Goal: Task Accomplishment & Management: Use online tool/utility

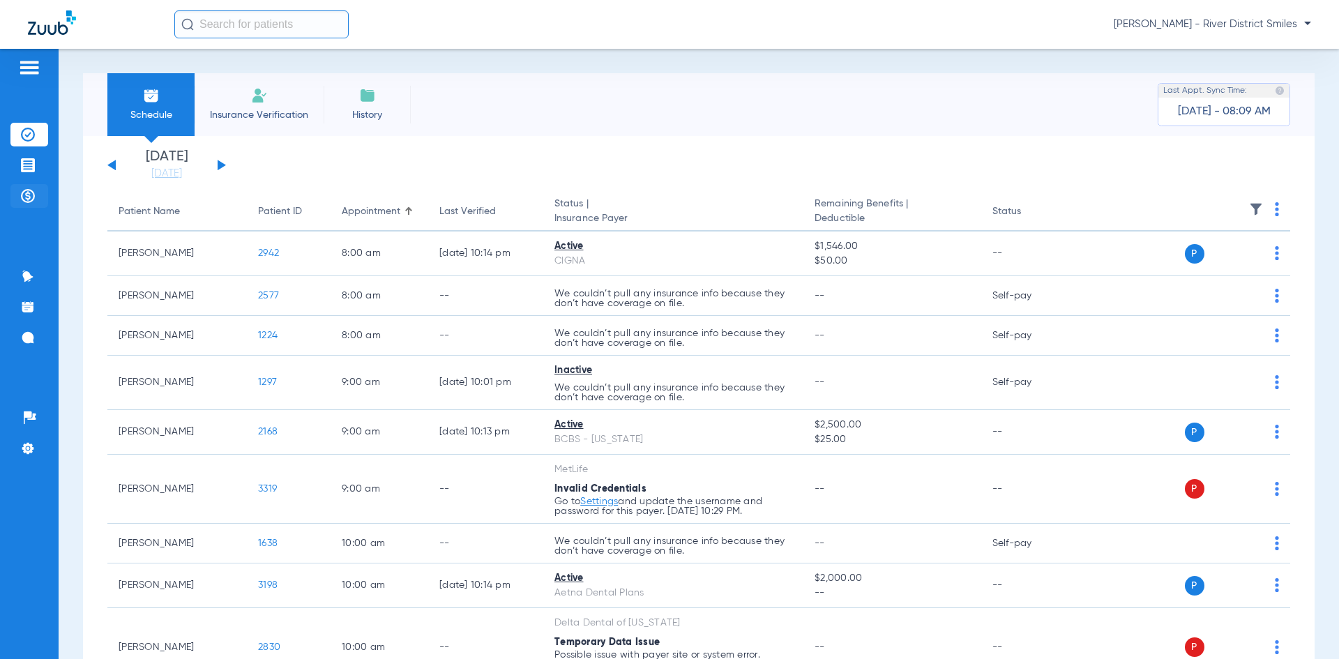
click at [32, 195] on img at bounding box center [28, 196] width 14 height 14
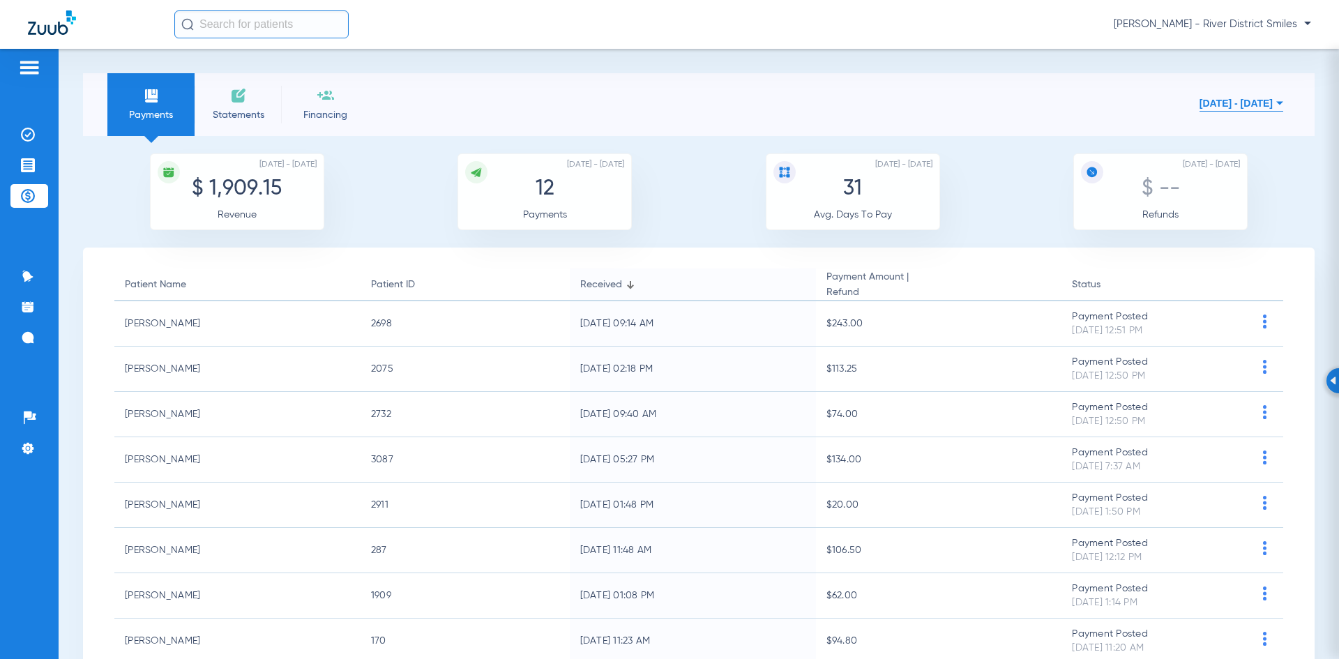
click at [233, 106] on li "Statements" at bounding box center [238, 104] width 87 height 63
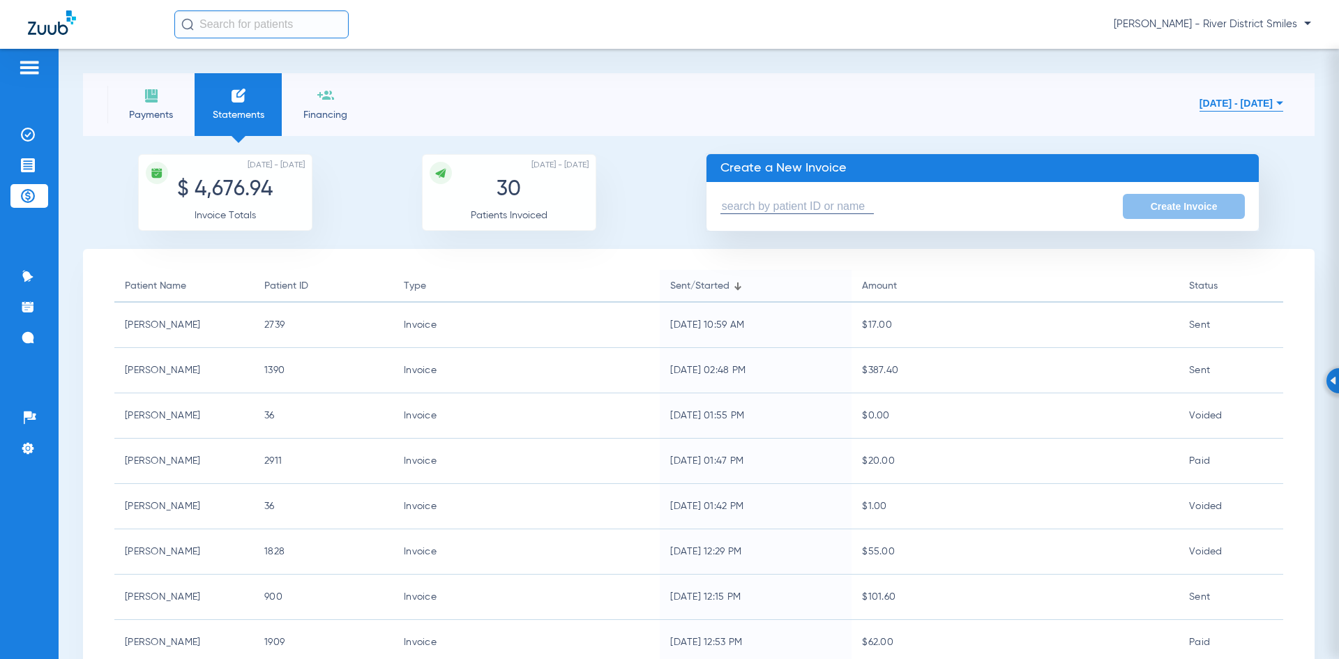
click at [154, 114] on span "Payments" at bounding box center [151, 115] width 66 height 14
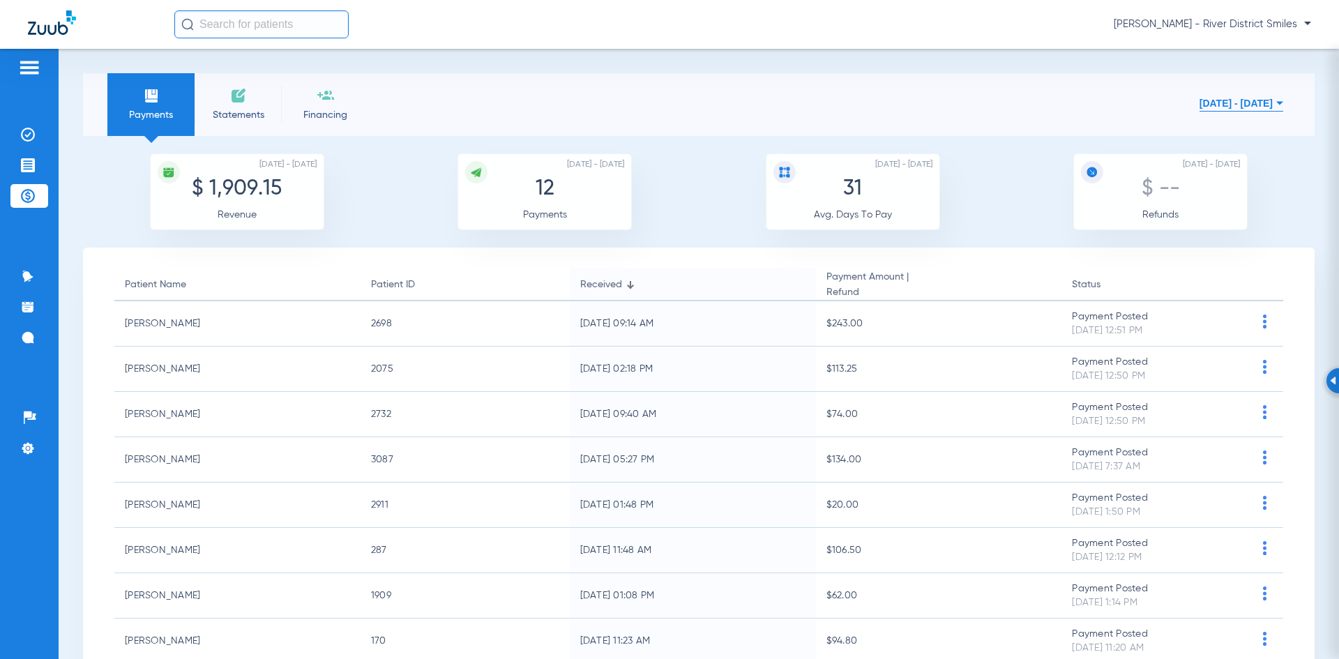
click at [223, 118] on span "Statements" at bounding box center [238, 115] width 66 height 14
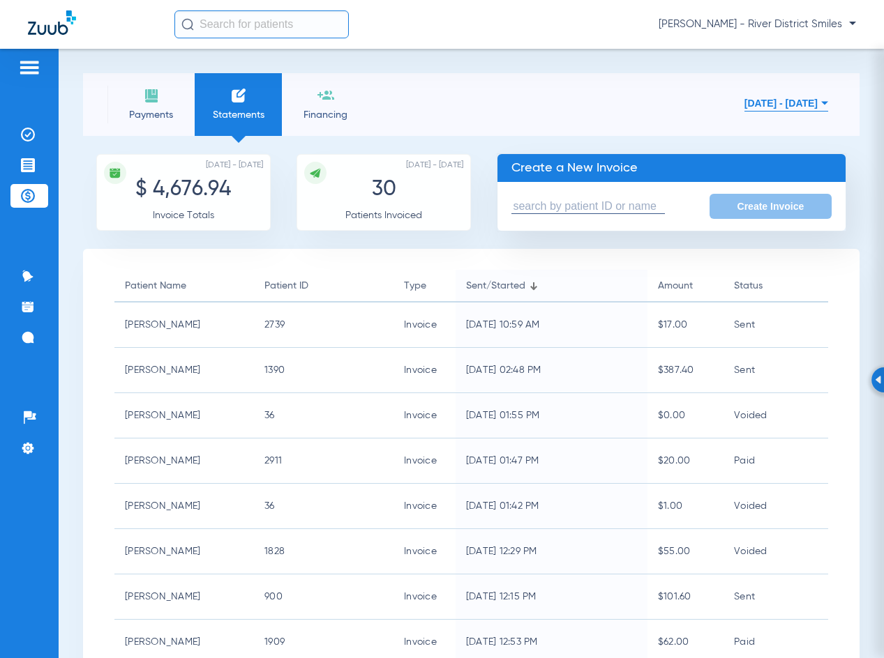
click at [532, 211] on input "text" at bounding box center [587, 206] width 153 height 15
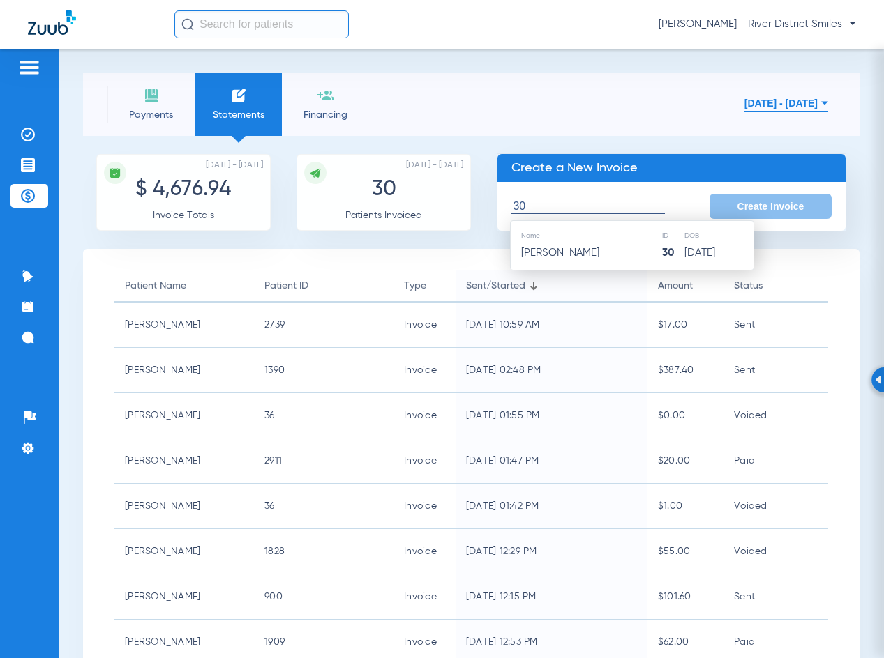
click at [571, 243] on th "Name" at bounding box center [586, 235] width 150 height 15
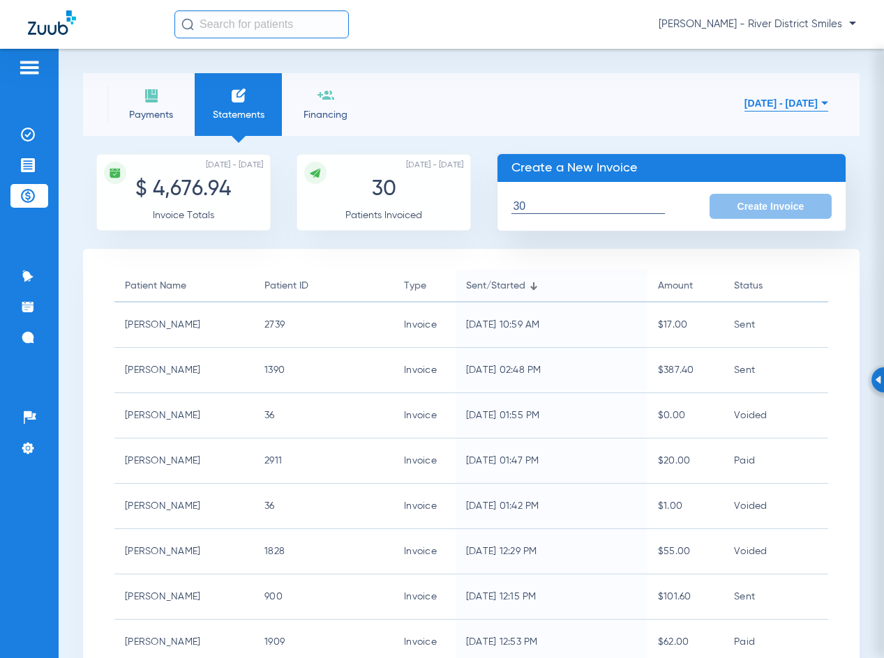
click at [599, 213] on input "30" at bounding box center [587, 206] width 153 height 15
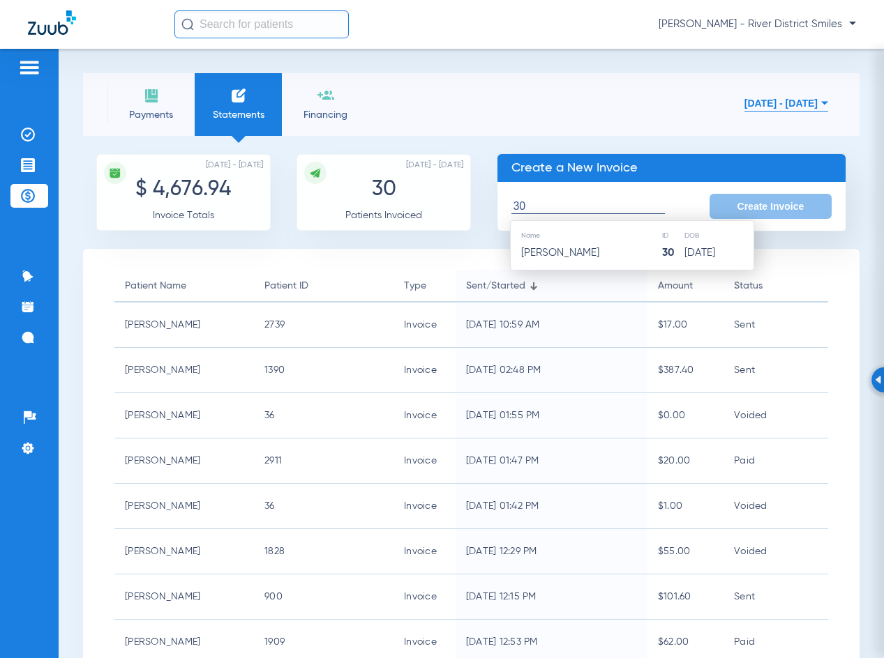
click at [591, 204] on input "30" at bounding box center [587, 206] width 153 height 15
click at [580, 246] on td "[PERSON_NAME]" at bounding box center [586, 253] width 150 height 20
type input "[PERSON_NAME]"
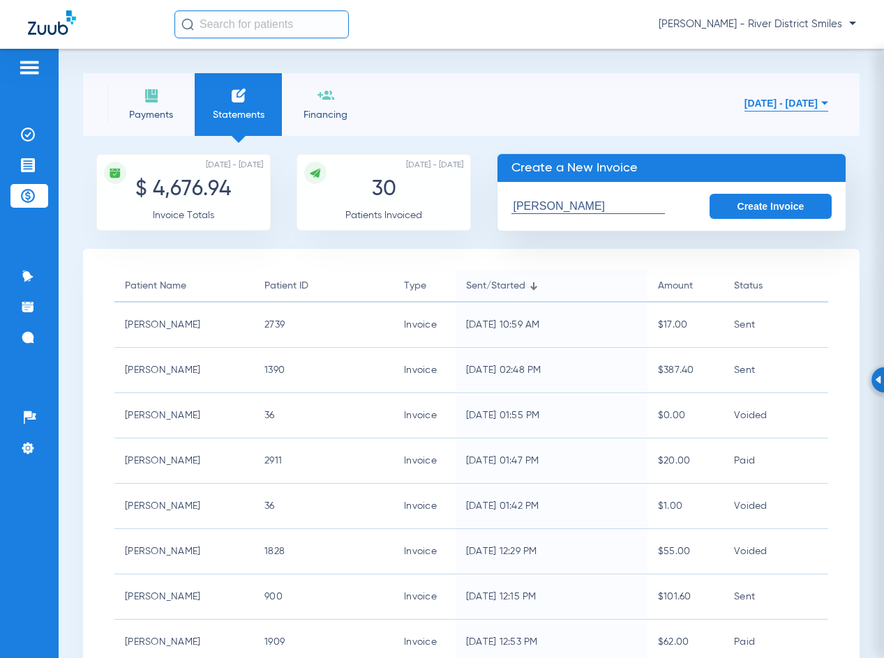
click at [744, 199] on button "Create Invoice" at bounding box center [770, 206] width 123 height 25
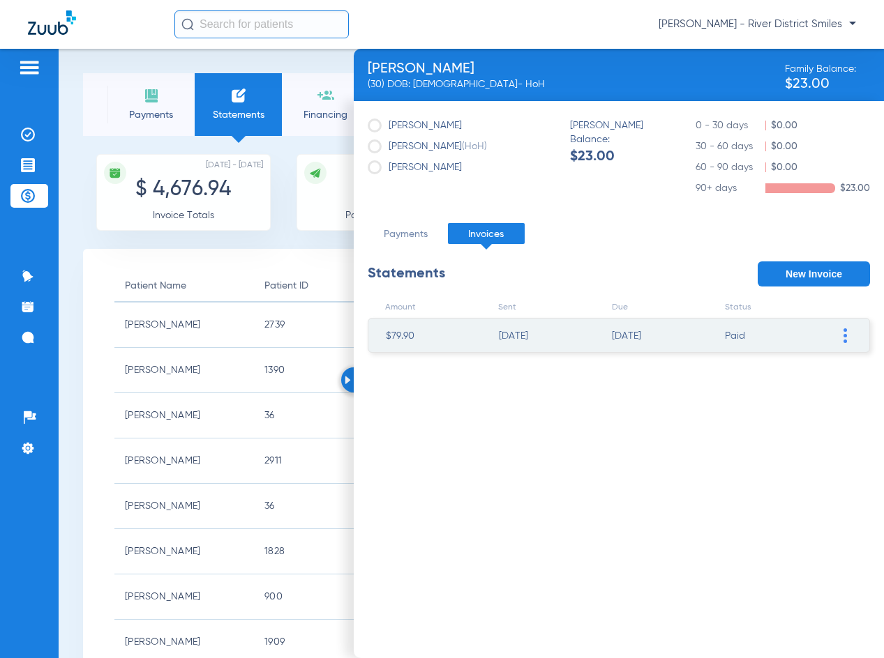
click at [799, 266] on button "New Invoice" at bounding box center [814, 274] width 112 height 25
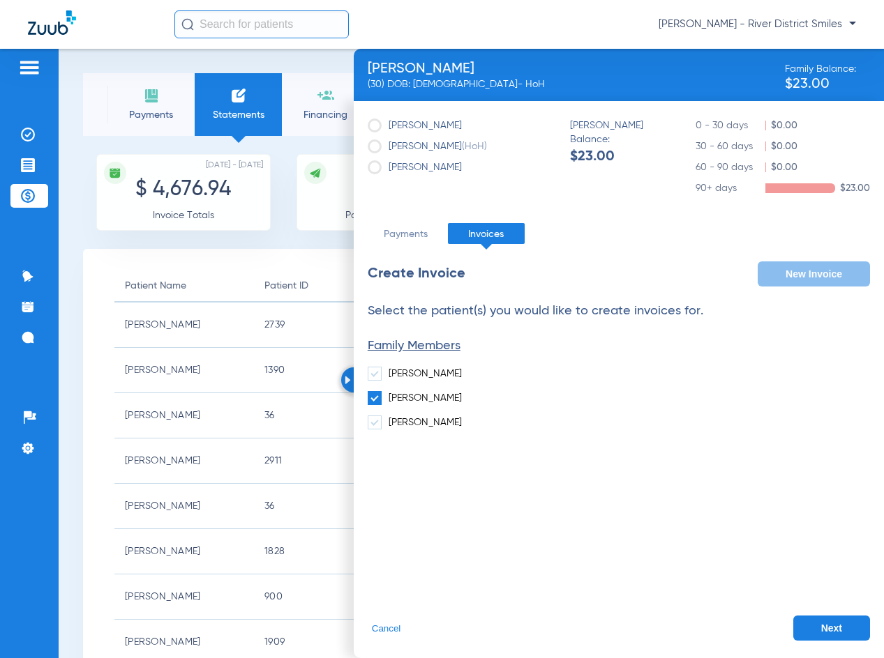
click at [813, 617] on button "Next" at bounding box center [831, 628] width 77 height 25
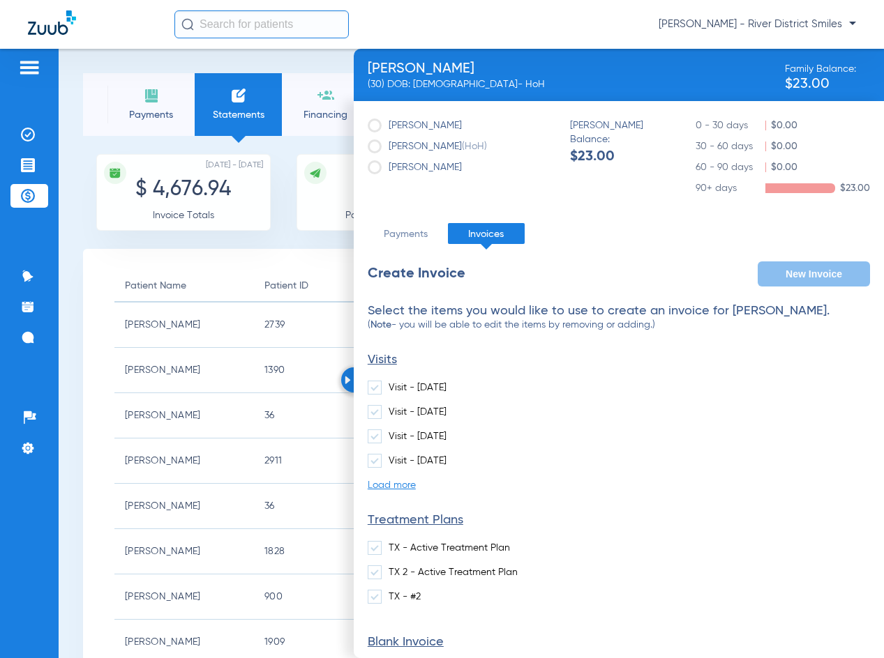
click at [409, 391] on label "Visit - [DATE]" at bounding box center [407, 388] width 79 height 14
click at [391, 383] on input "Visit - [DATE]" at bounding box center [391, 383] width 0 height 0
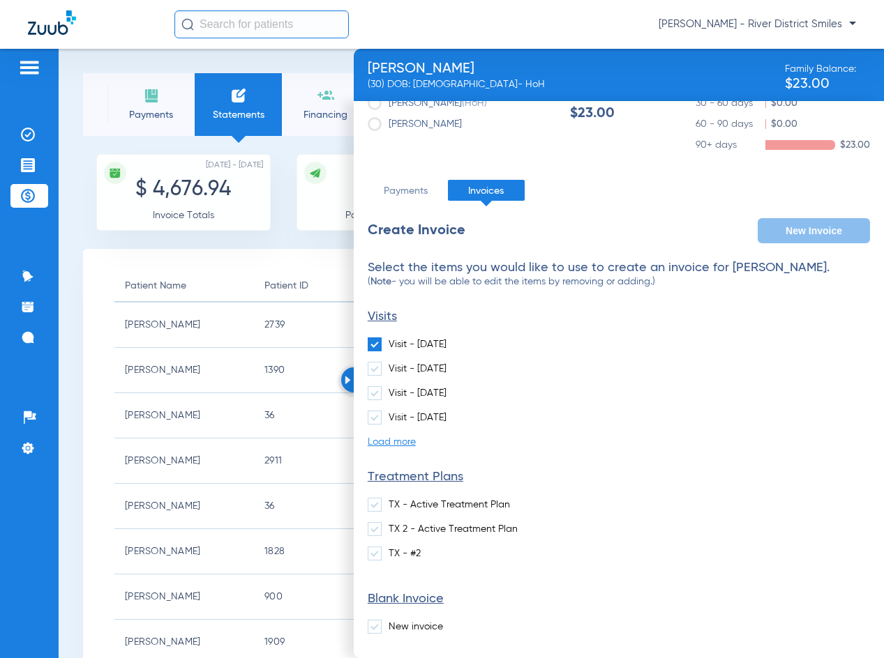
scroll to position [86, 0]
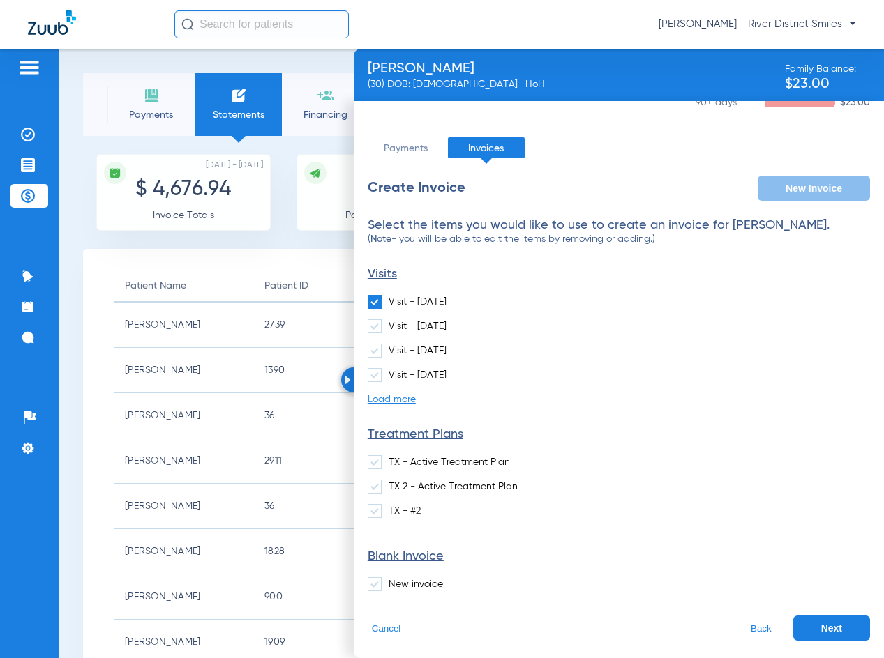
click at [820, 626] on button "Next" at bounding box center [831, 628] width 77 height 25
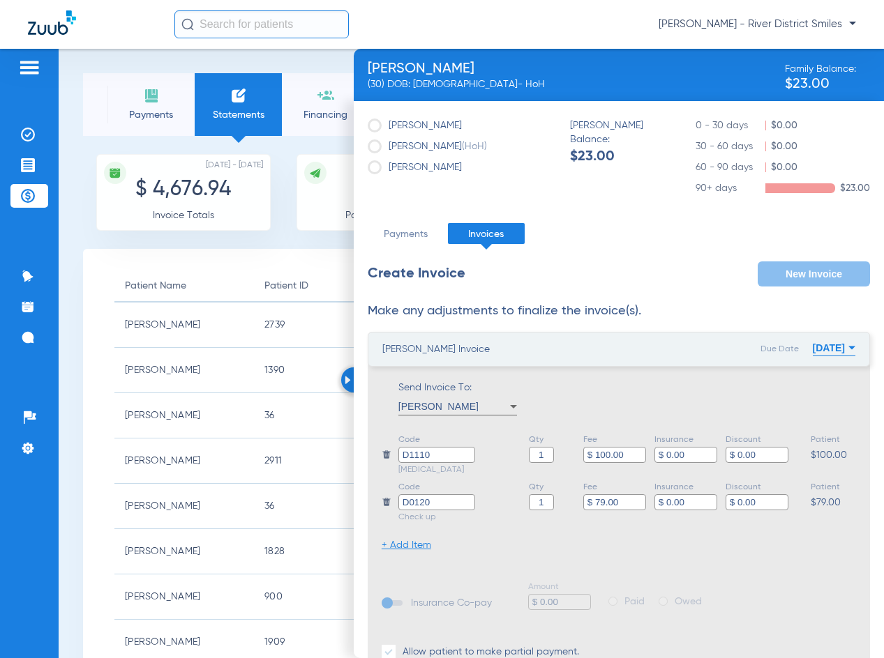
drag, startPoint x: 683, startPoint y: 451, endPoint x: 612, endPoint y: 459, distance: 71.6
click at [612, 459] on li "Code D1110 [MEDICAL_DATA] Qty 1 Fee $ 100.00 Insurance $ 0.00 Discount $ 0.00 P…" at bounding box center [619, 455] width 474 height 44
type input "$ 100.00"
click at [686, 507] on input "$ 0.00" at bounding box center [685, 503] width 63 height 16
drag, startPoint x: 693, startPoint y: 502, endPoint x: 563, endPoint y: 498, distance: 130.5
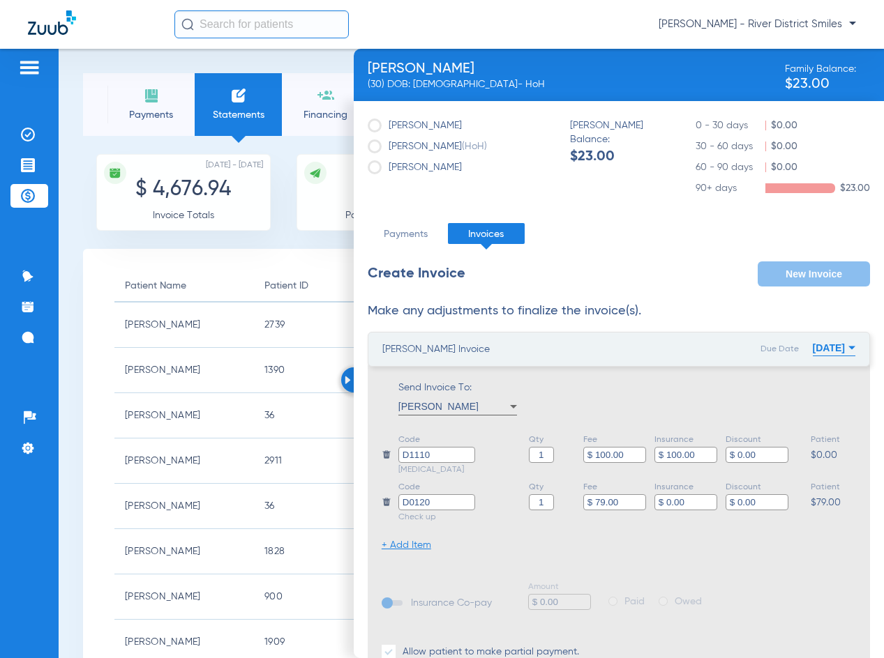
click at [563, 498] on li "Code D0120 Check up Qty 1 Fee $ 79.00 Insurance $ 0.00 Discount $ 0.00 Patient …" at bounding box center [619, 503] width 474 height 44
type input "$ 56.00"
click at [824, 347] on button "[DATE]" at bounding box center [834, 348] width 43 height 28
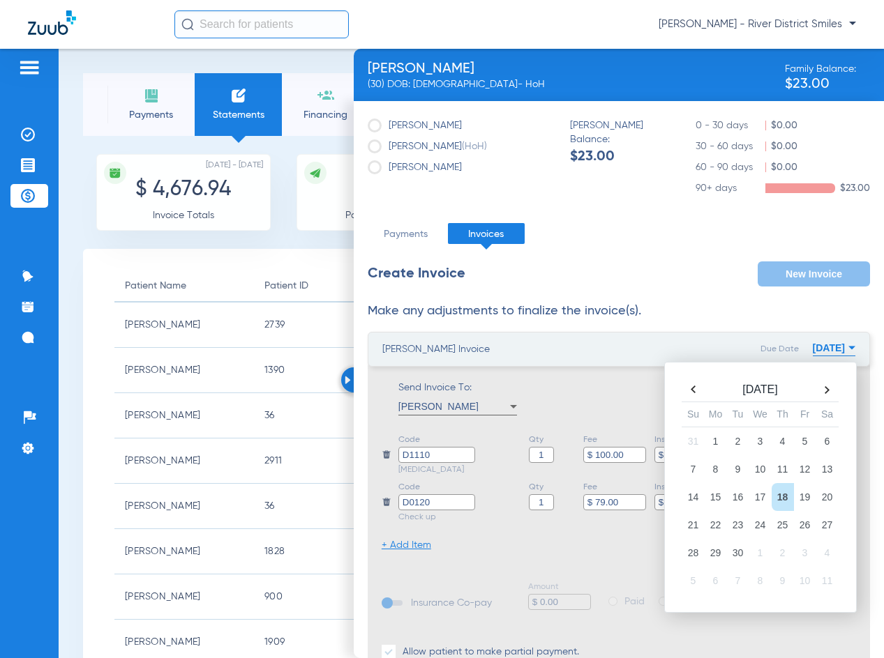
click at [682, 386] on th at bounding box center [693, 390] width 22 height 20
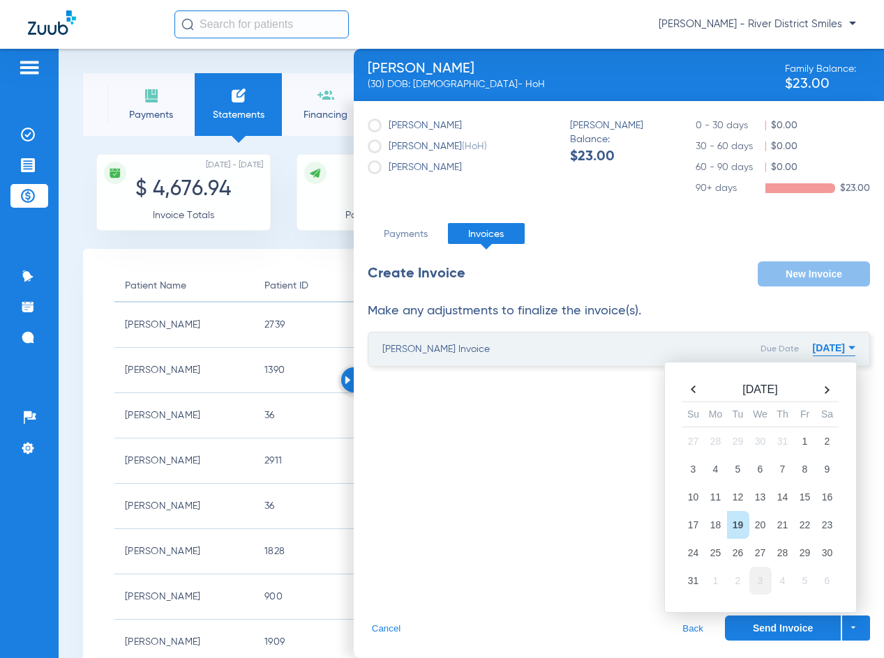
click at [763, 582] on td "3" at bounding box center [760, 581] width 22 height 28
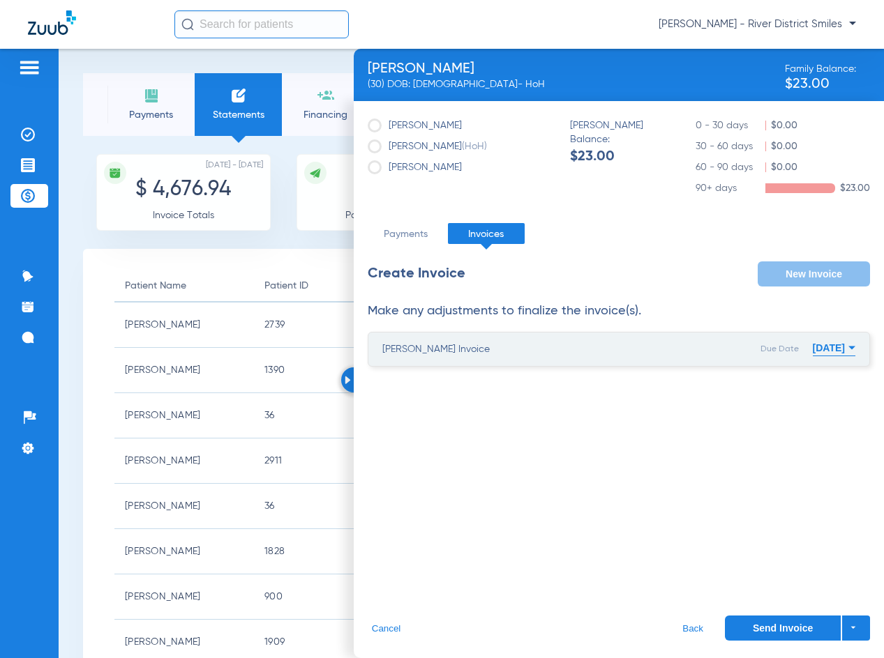
click at [830, 351] on button "[DATE]" at bounding box center [834, 348] width 43 height 28
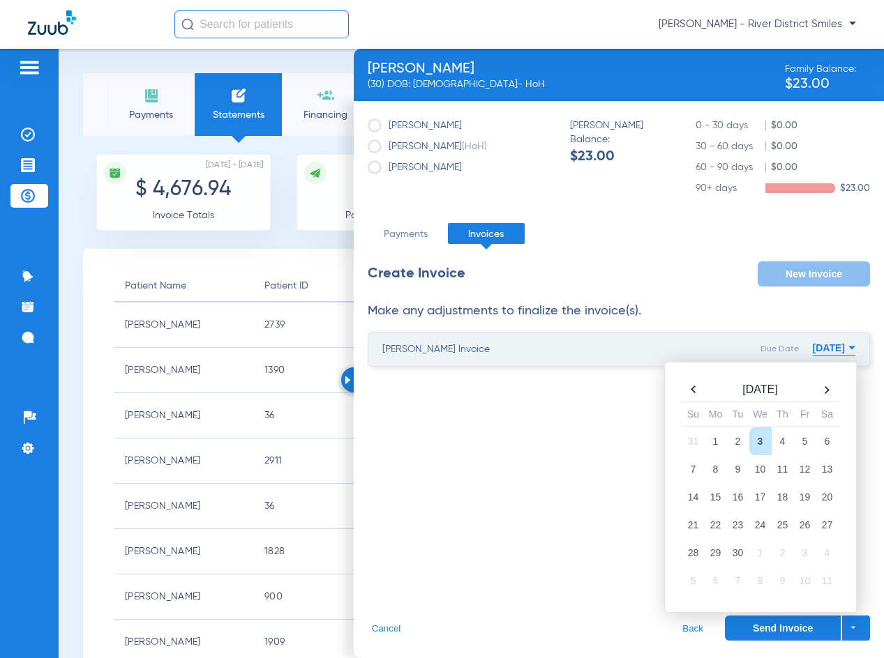
click at [696, 395] on th at bounding box center [693, 390] width 22 height 20
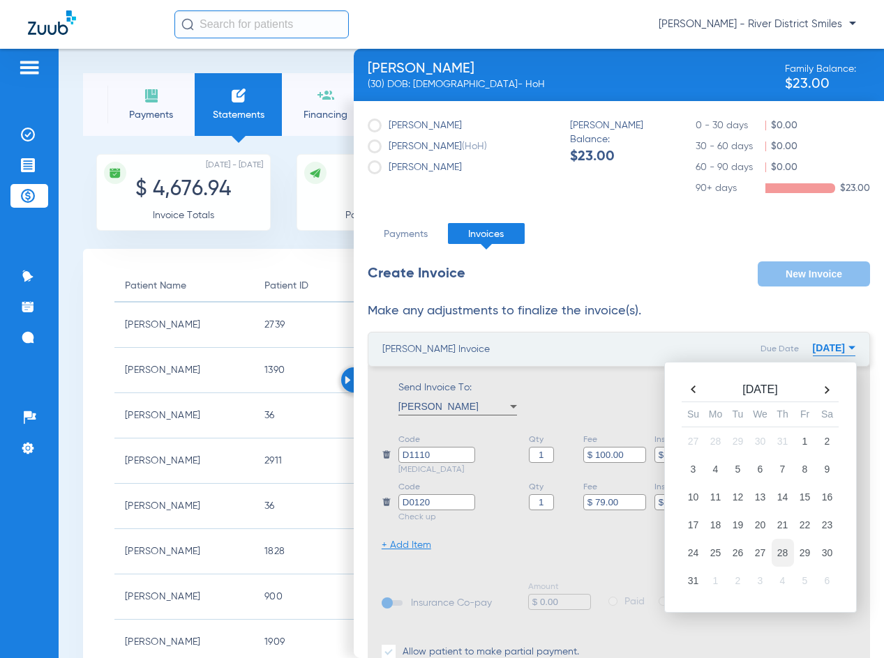
click at [771, 555] on td "28" at bounding box center [782, 553] width 22 height 28
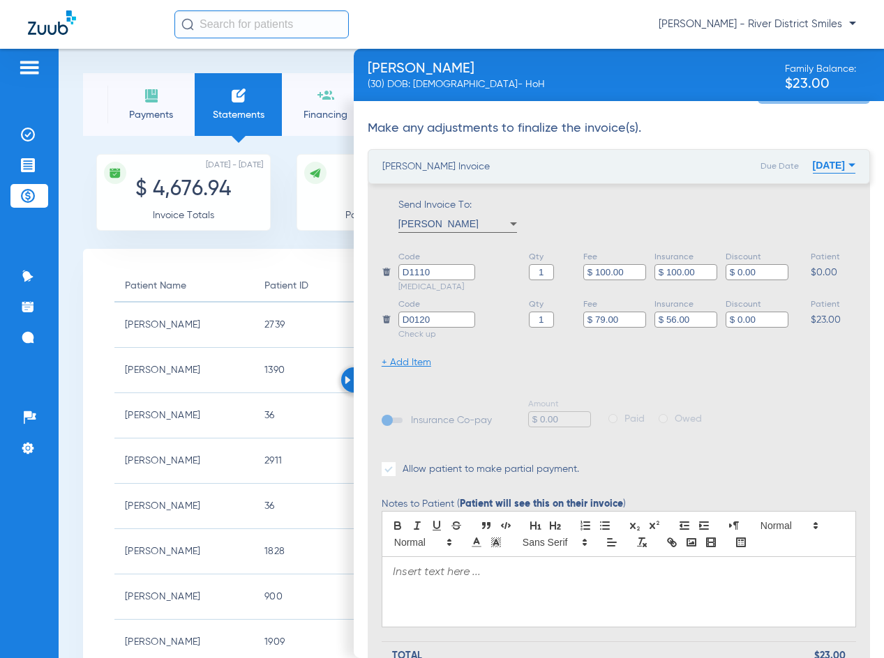
scroll to position [257, 0]
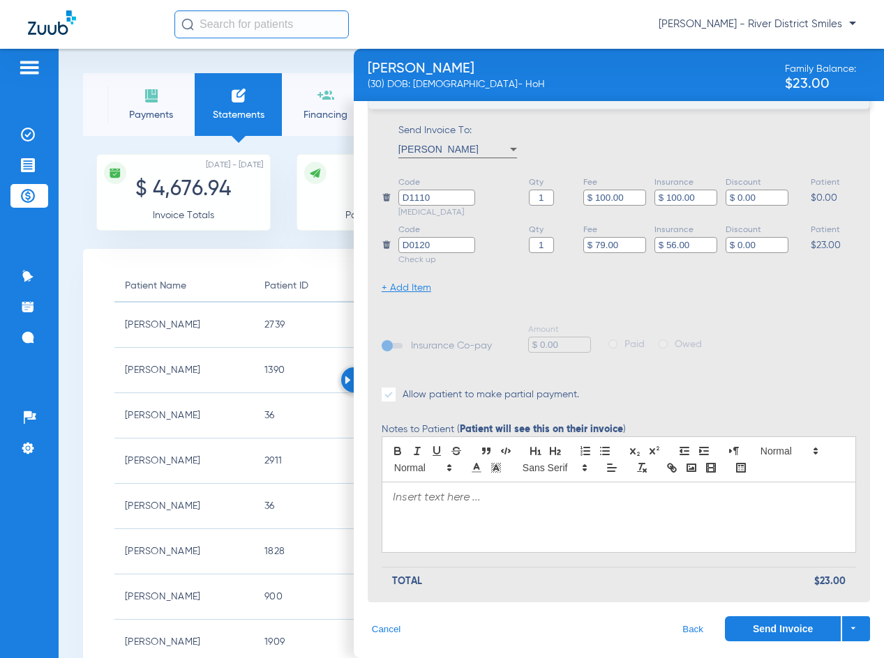
click at [735, 623] on button "Send Invoice" at bounding box center [783, 629] width 116 height 25
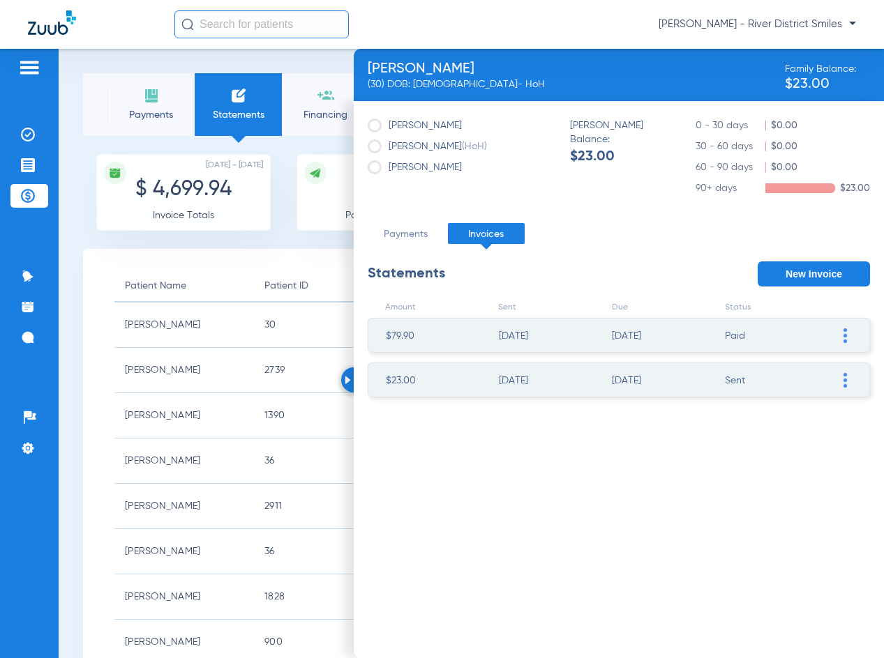
click at [345, 380] on img at bounding box center [348, 380] width 6 height 8
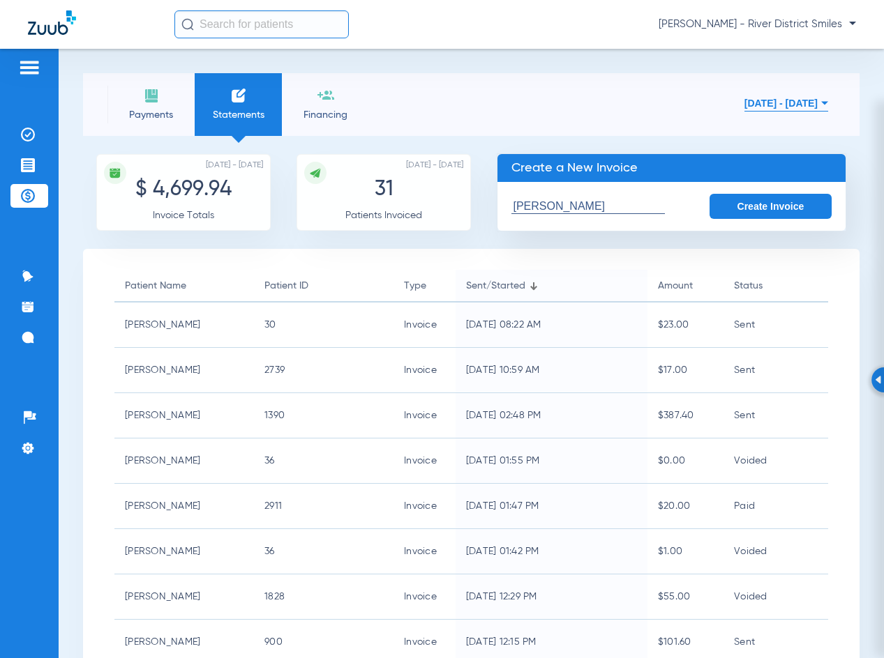
click at [581, 205] on input "[PERSON_NAME]" at bounding box center [587, 206] width 153 height 15
click at [618, 206] on input "text" at bounding box center [587, 206] width 153 height 15
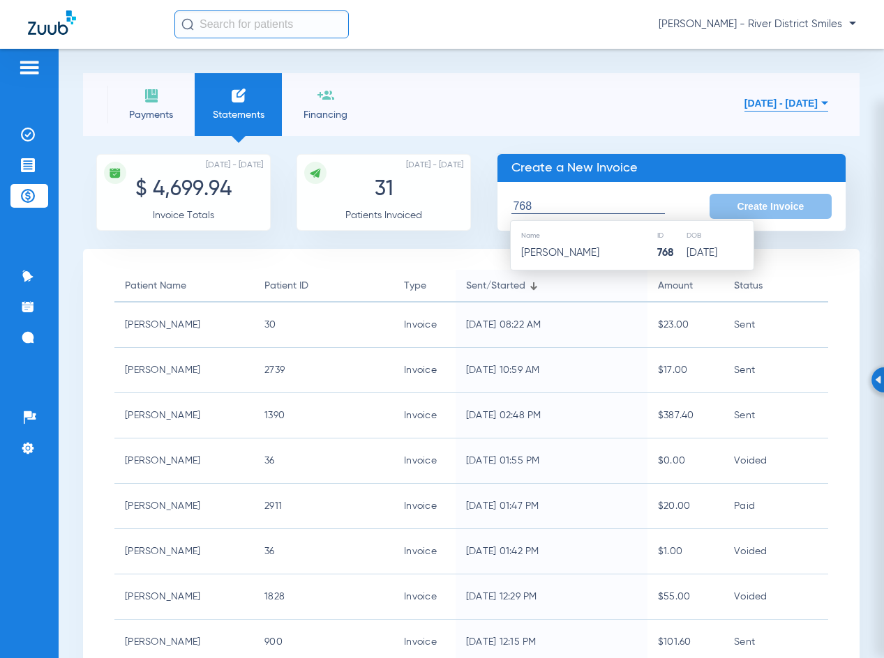
click at [622, 259] on td "[PERSON_NAME]" at bounding box center [583, 253] width 145 height 20
type input "[PERSON_NAME]"
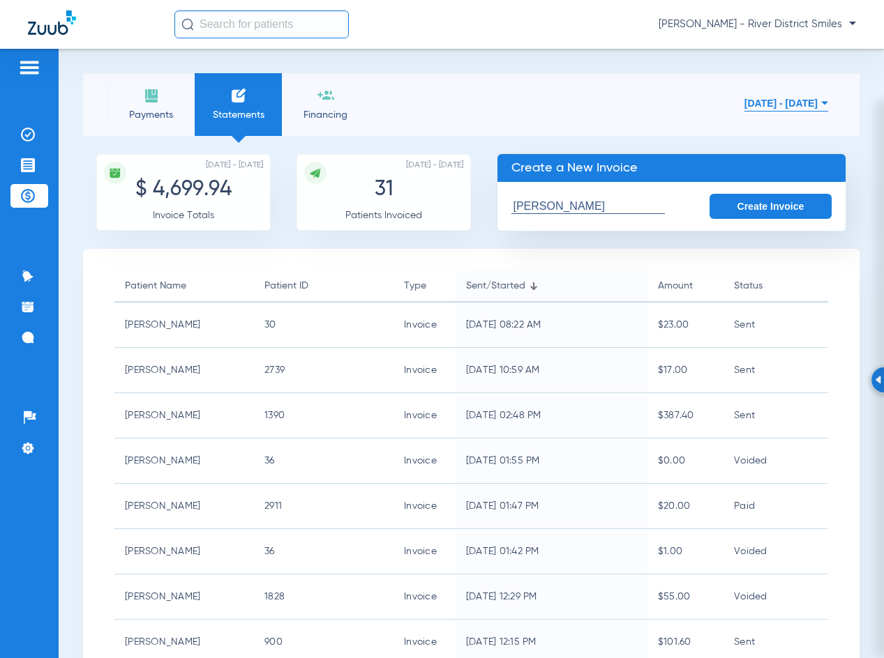
click at [741, 212] on button "Create Invoice" at bounding box center [770, 206] width 123 height 25
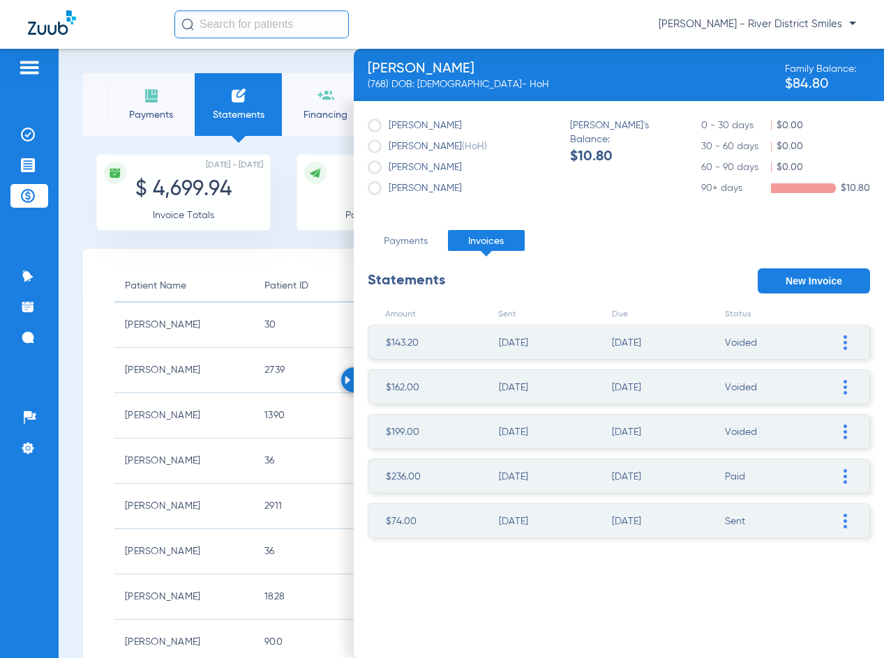
click at [842, 522] on span at bounding box center [845, 520] width 14 height 33
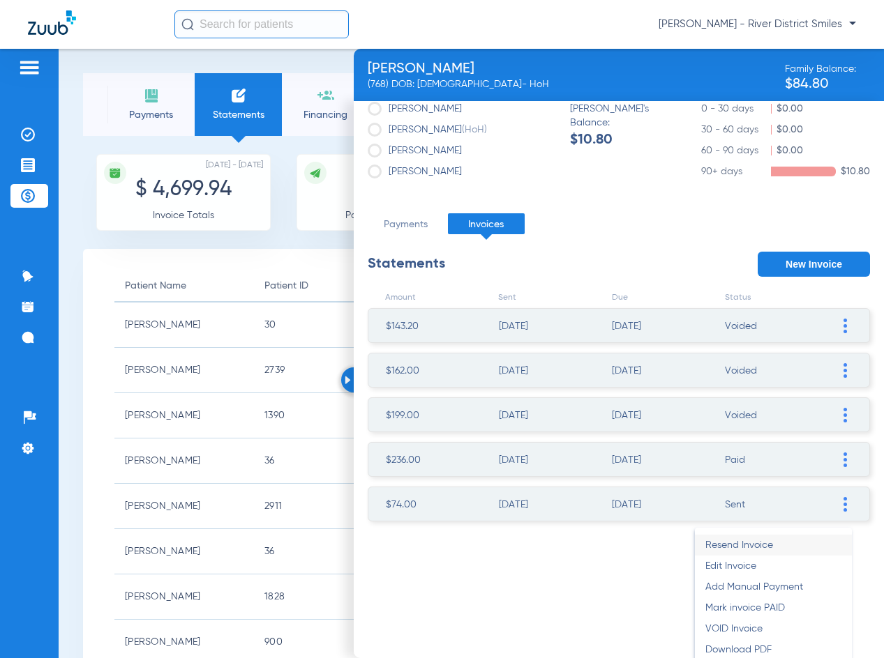
scroll to position [26, 0]
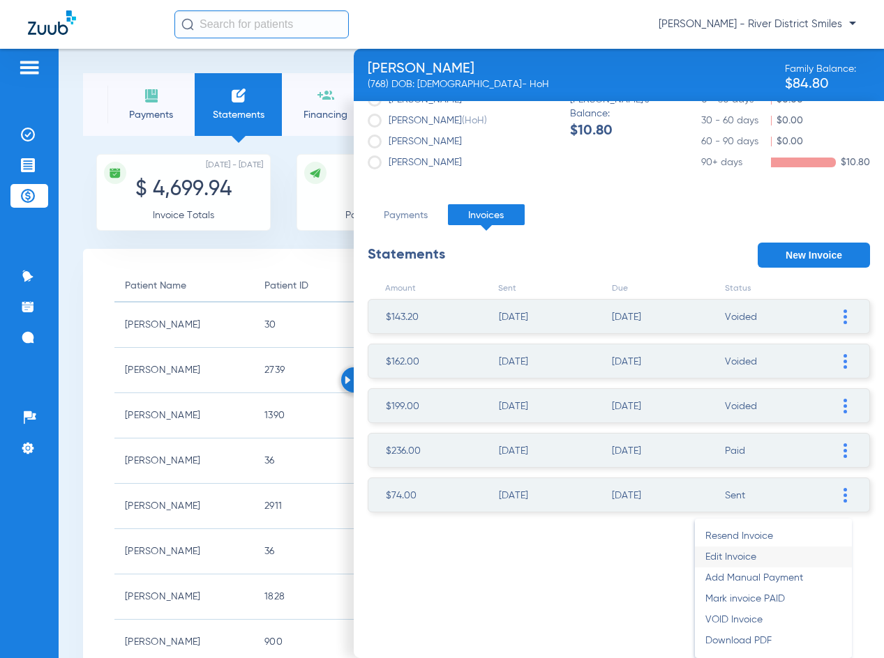
click at [757, 556] on li "Edit Invoice" at bounding box center [773, 557] width 157 height 21
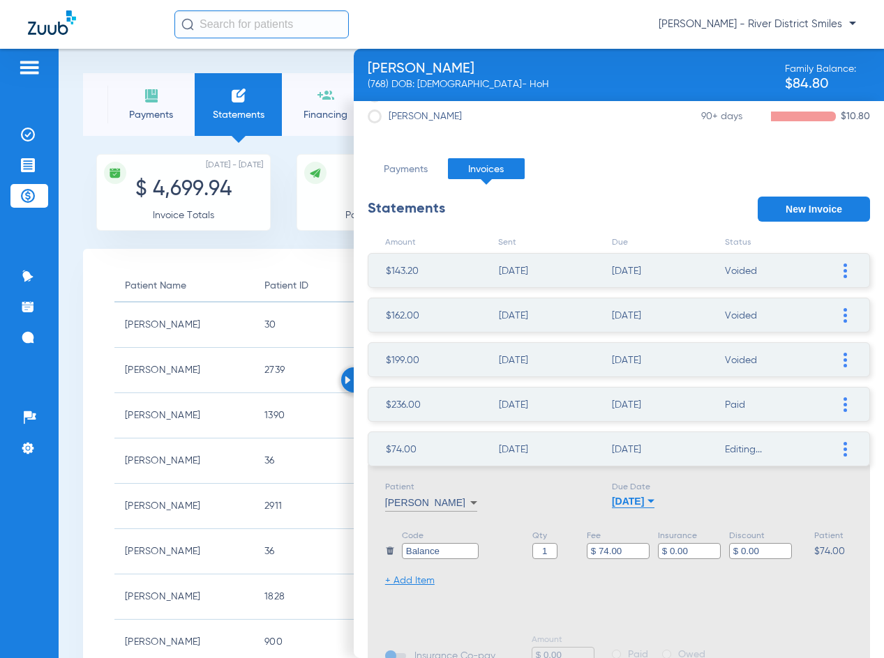
scroll to position [96, 0]
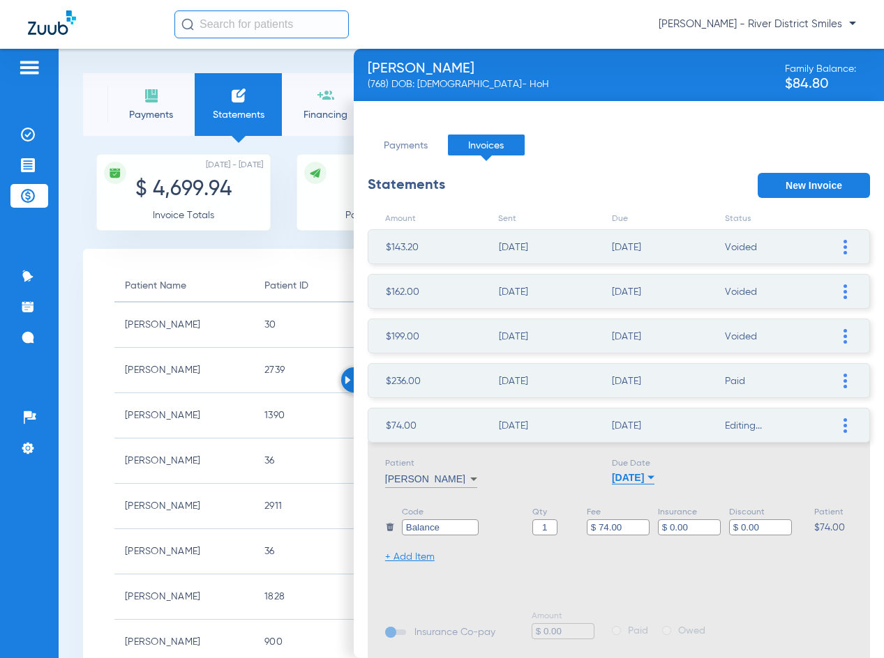
click at [633, 478] on button "[DATE]" at bounding box center [633, 478] width 43 height 14
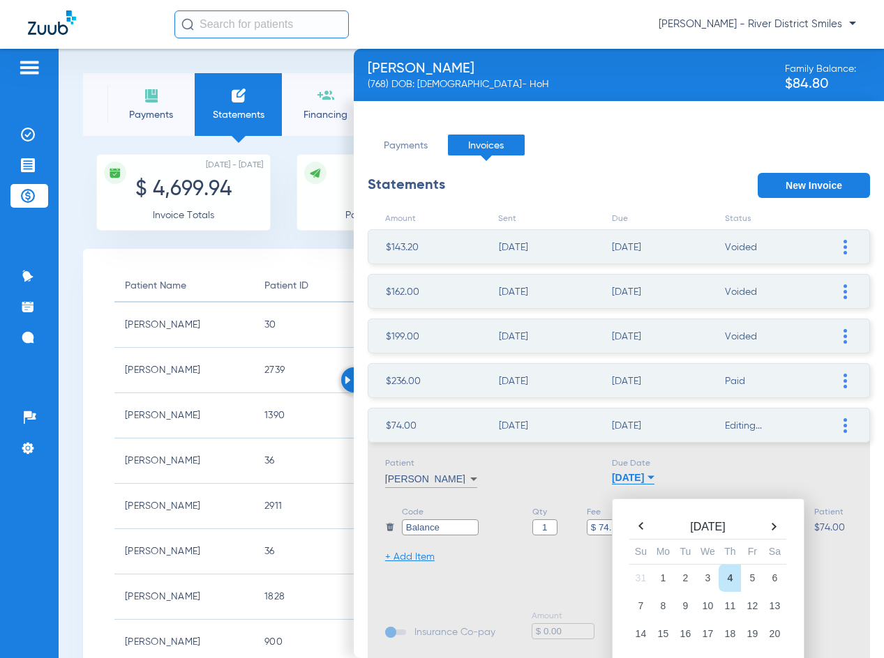
drag, startPoint x: 637, startPoint y: 525, endPoint x: 661, endPoint y: 533, distance: 25.2
click at [637, 525] on th at bounding box center [640, 527] width 22 height 20
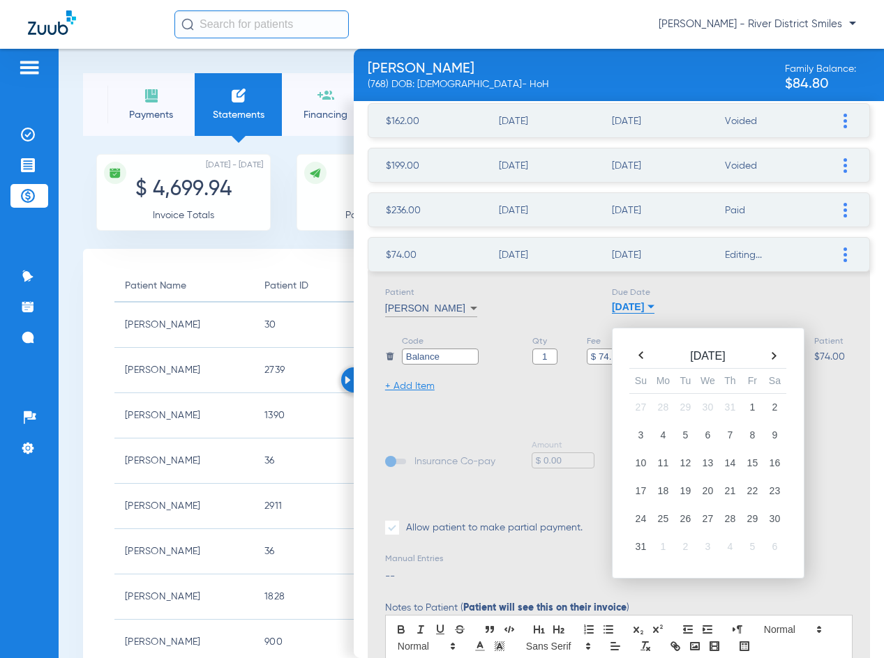
scroll to position [305, 0]
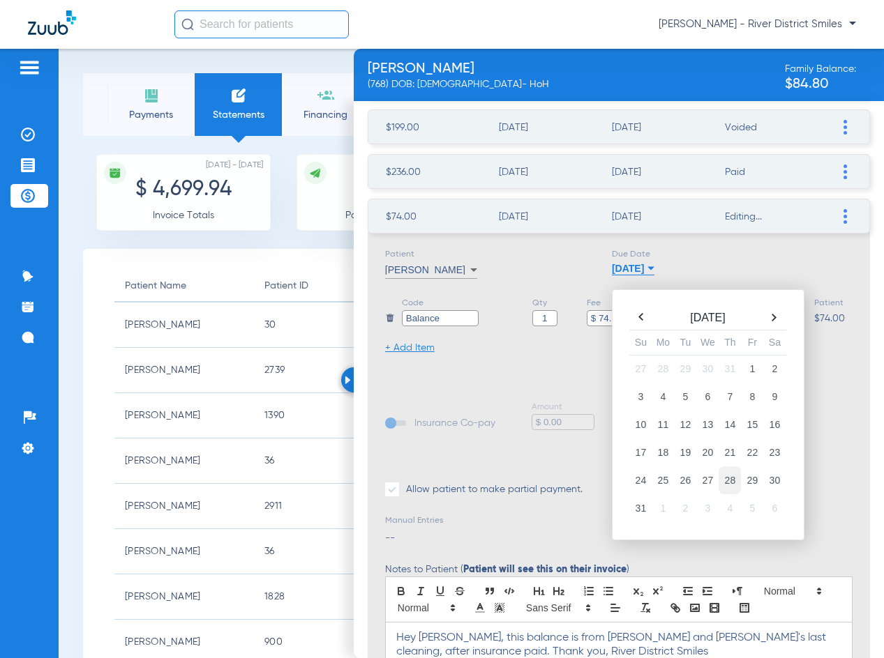
click at [731, 479] on td "28" at bounding box center [729, 481] width 22 height 28
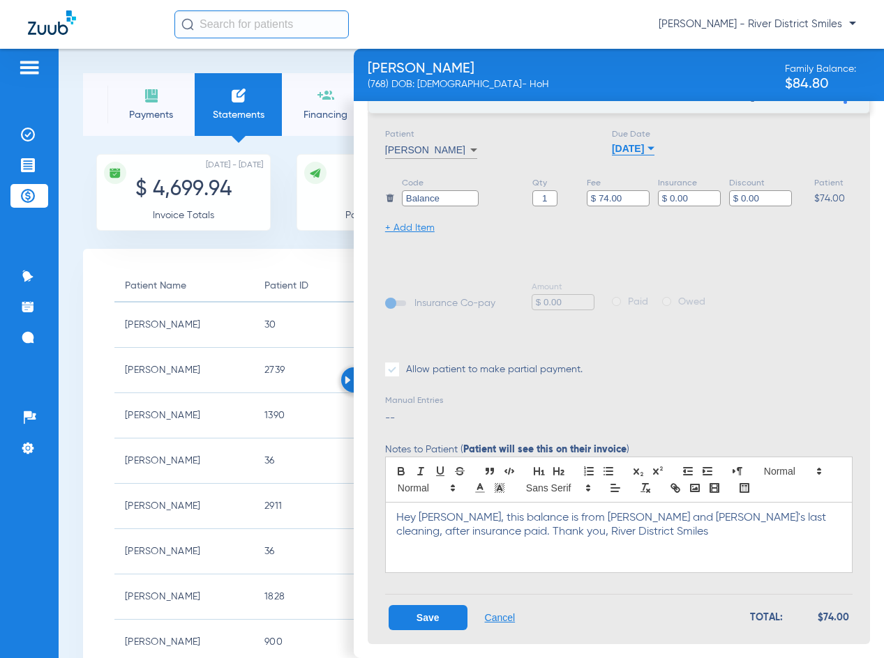
scroll to position [441, 0]
click at [418, 617] on button "Save" at bounding box center [428, 617] width 79 height 25
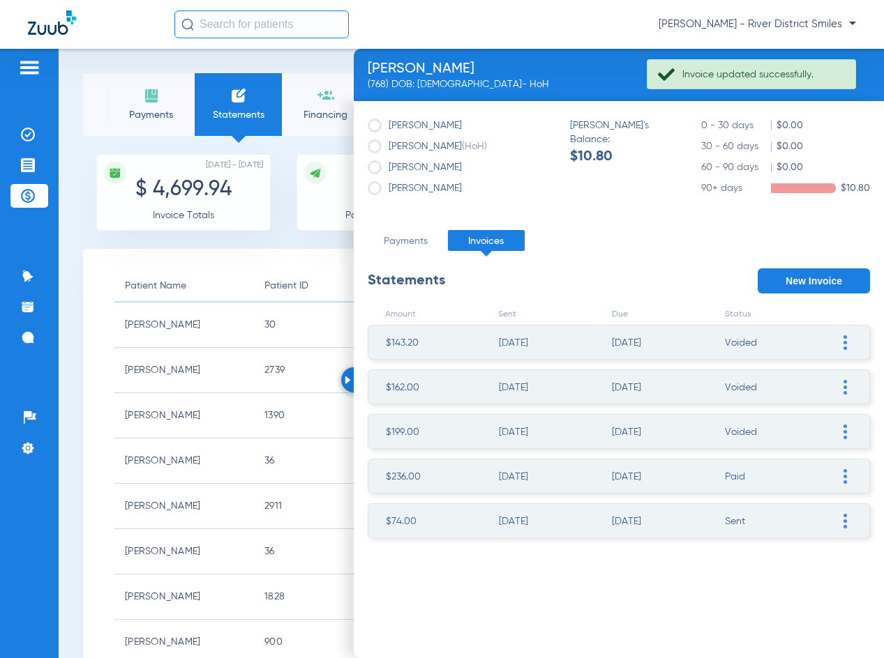
click at [845, 521] on img at bounding box center [844, 521] width 3 height 15
click at [767, 566] on li "Resend Invoice" at bounding box center [773, 562] width 157 height 21
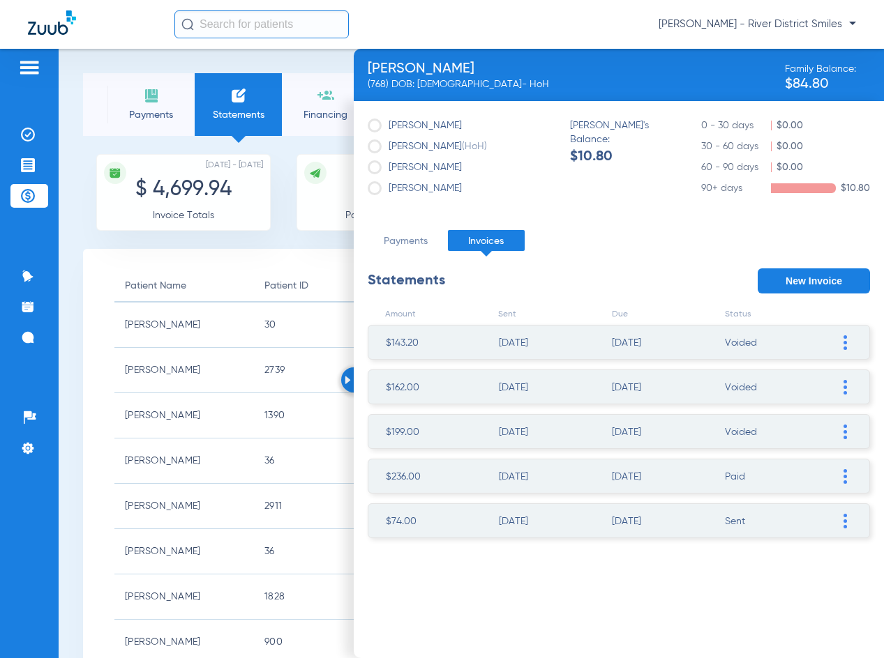
click at [346, 379] on img at bounding box center [348, 380] width 6 height 8
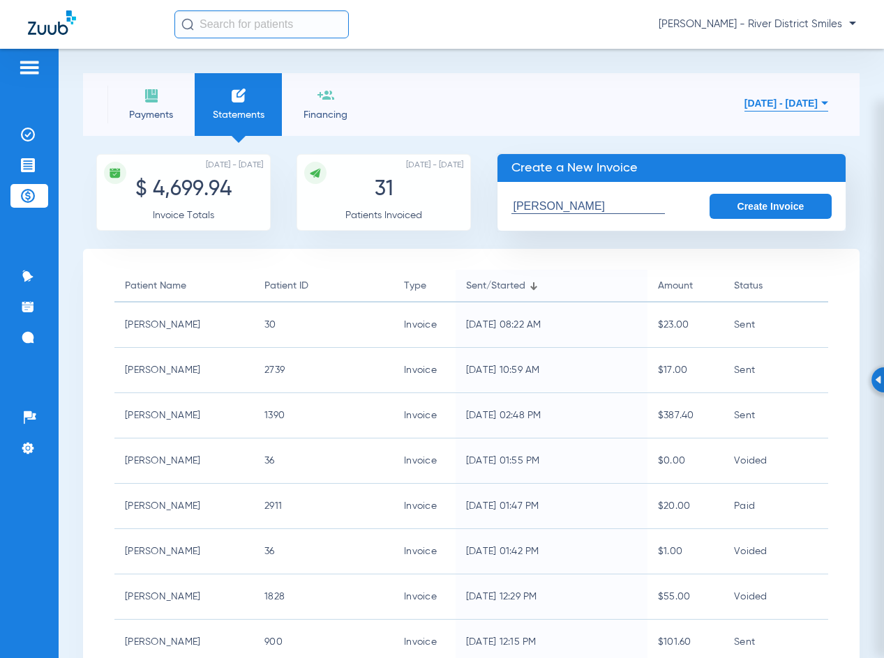
click at [598, 211] on input "[PERSON_NAME]" at bounding box center [587, 206] width 153 height 15
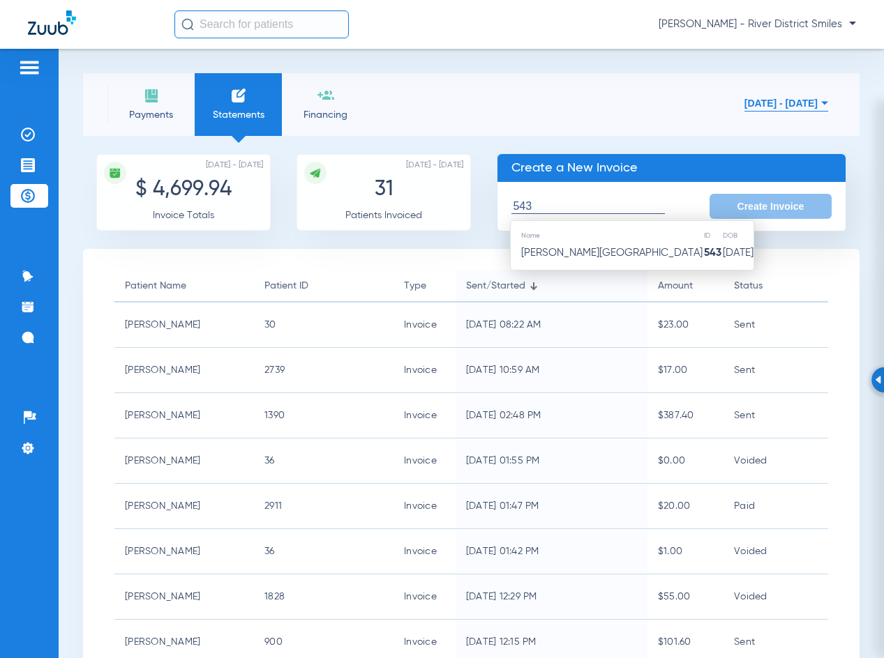
drag, startPoint x: 580, startPoint y: 241, endPoint x: 720, endPoint y: 200, distance: 145.5
click at [576, 252] on span "[PERSON_NAME][GEOGRAPHIC_DATA]" at bounding box center [611, 253] width 181 height 10
type input "[PERSON_NAME][GEOGRAPHIC_DATA]"
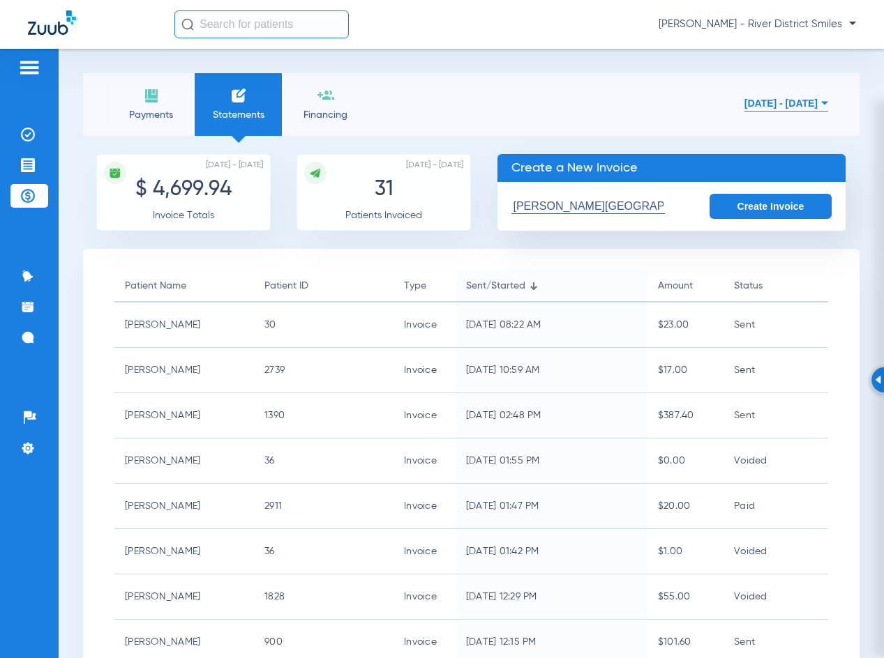
click at [747, 206] on button "Create Invoice" at bounding box center [770, 206] width 123 height 25
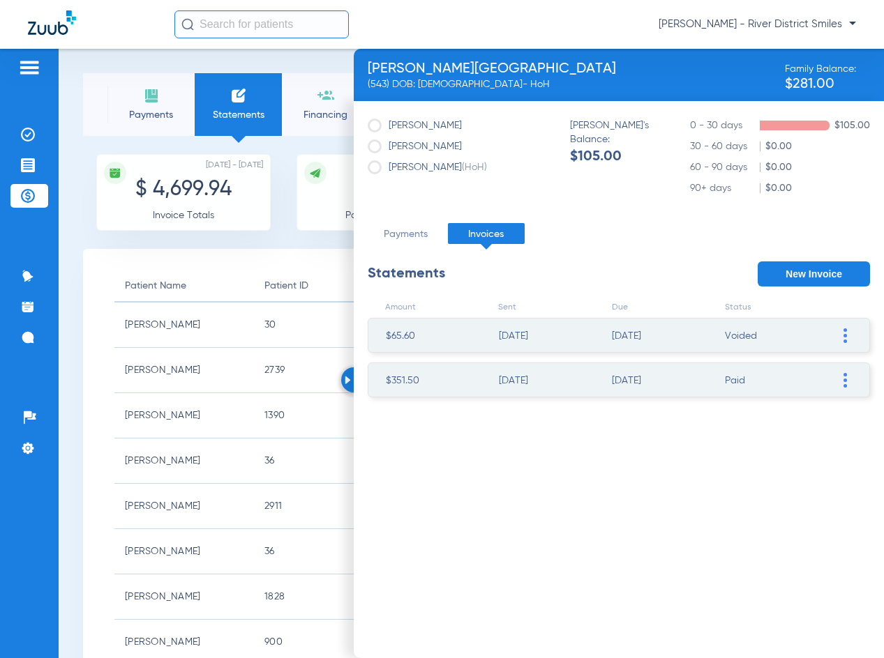
click at [841, 266] on button "New Invoice" at bounding box center [814, 274] width 112 height 25
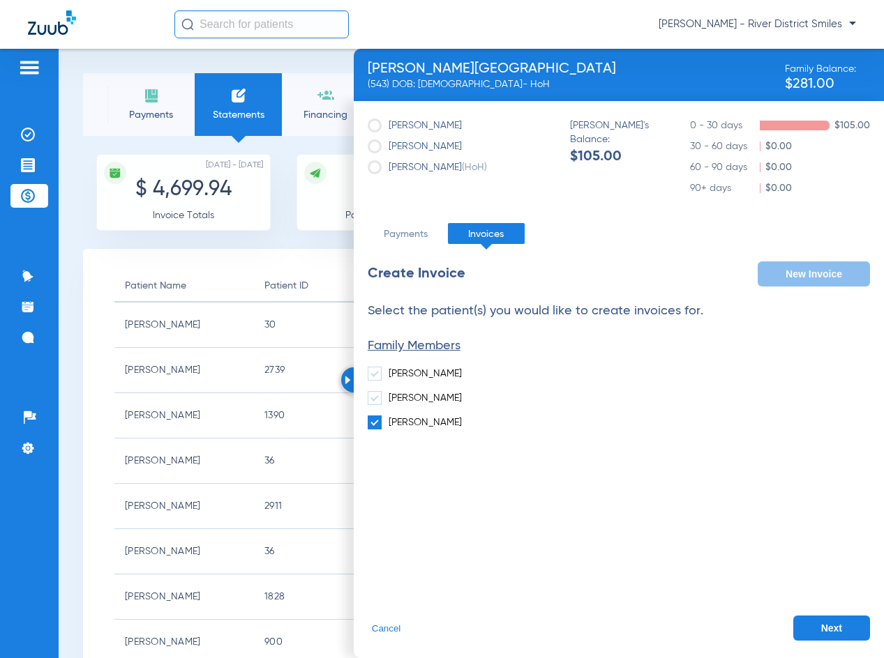
click at [829, 623] on button "Next" at bounding box center [831, 628] width 77 height 25
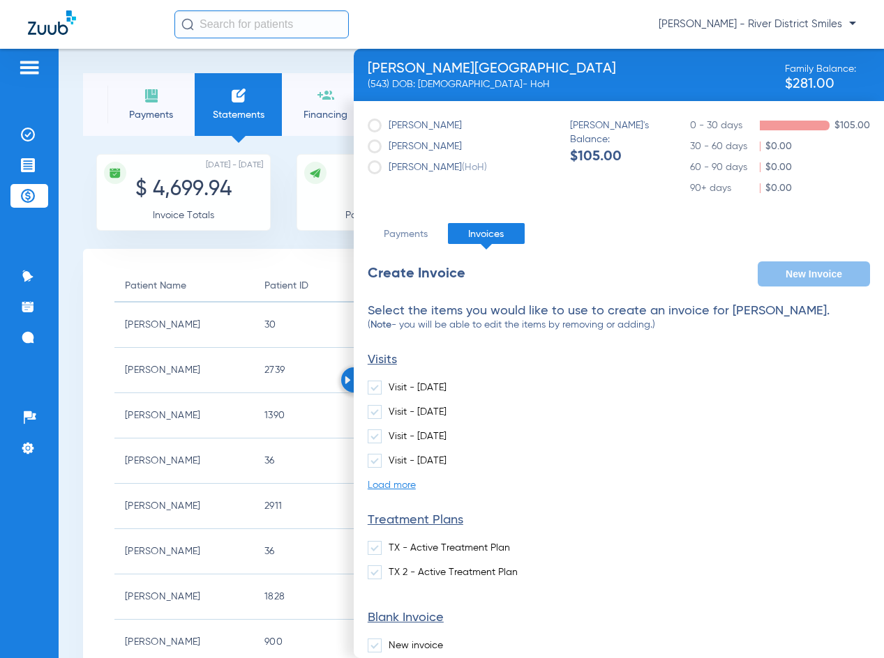
click at [376, 648] on span at bounding box center [375, 646] width 14 height 14
click at [391, 641] on input "New invoice" at bounding box center [391, 641] width 0 height 0
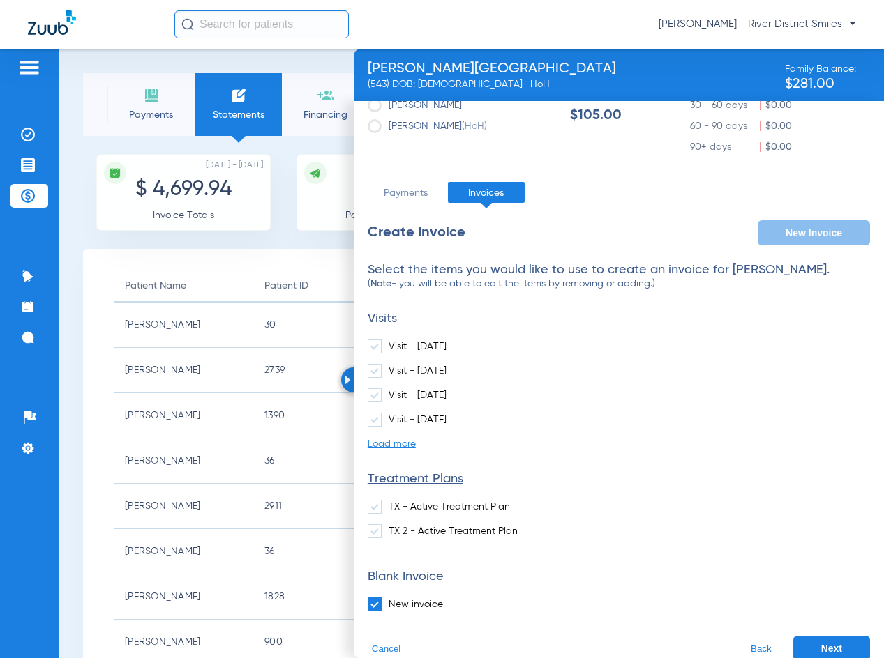
scroll to position [61, 0]
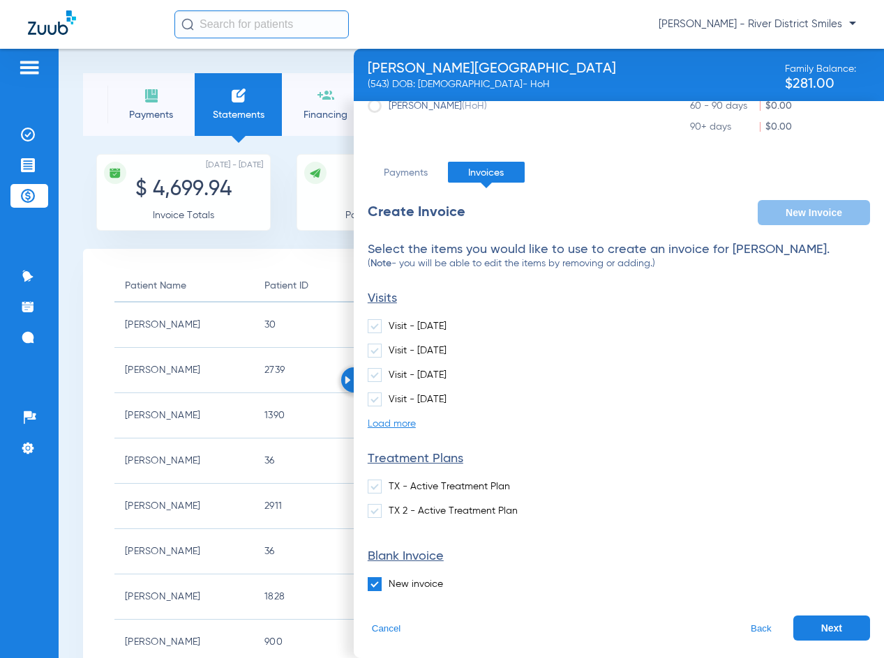
click at [834, 626] on button "Next" at bounding box center [831, 628] width 77 height 25
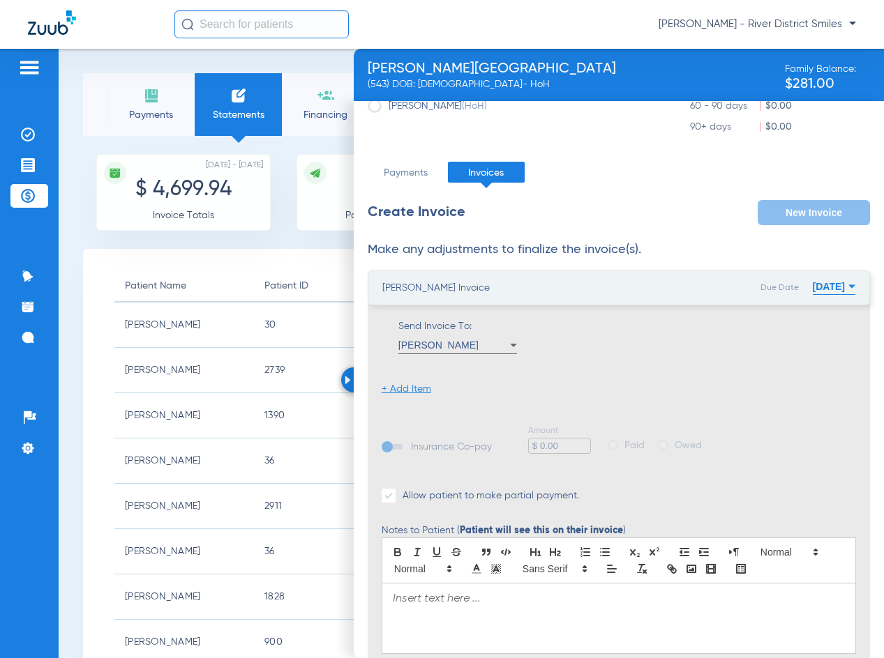
click at [407, 389] on li "+ Add Item" at bounding box center [407, 389] width 50 height 14
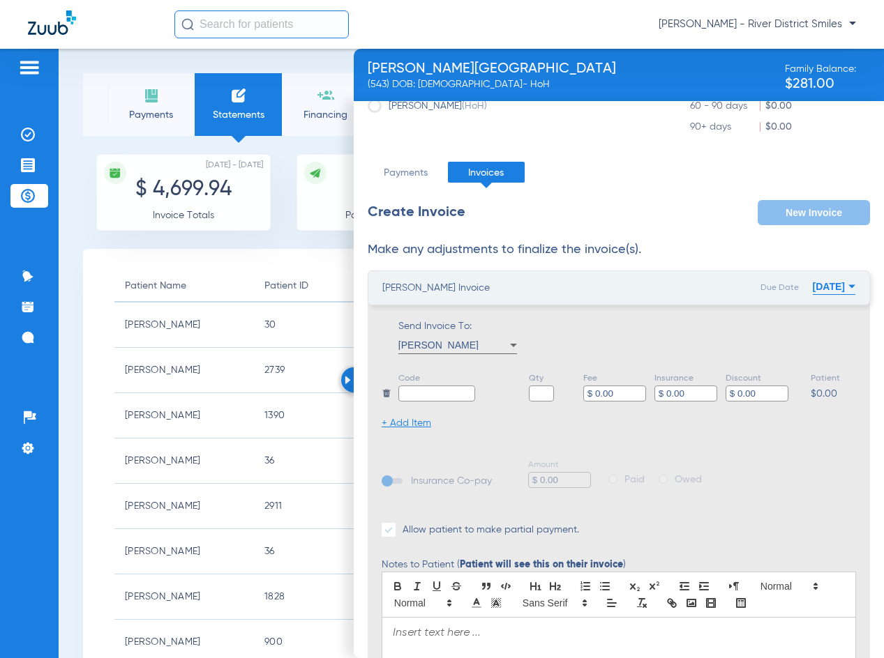
click at [439, 387] on input "text" at bounding box center [436, 394] width 77 height 16
type input "Balance- [PERSON_NAME]"
type input "1"
type input "$ 105.00"
click at [423, 421] on li "+ Add Item" at bounding box center [407, 423] width 50 height 14
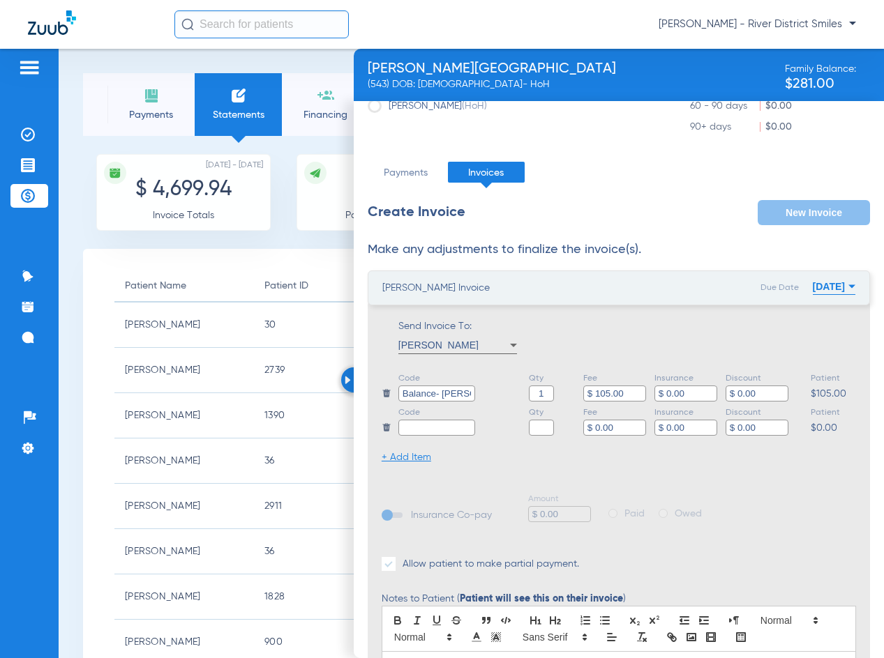
click at [423, 421] on input "text" at bounding box center [436, 428] width 77 height 16
type input "Balance- [PERSON_NAME]"
type input "1"
type input "$ 6.00"
click at [771, 509] on form "Insurance Co-pay Amount $ 0.00 Paid Owed" at bounding box center [619, 507] width 474 height 30
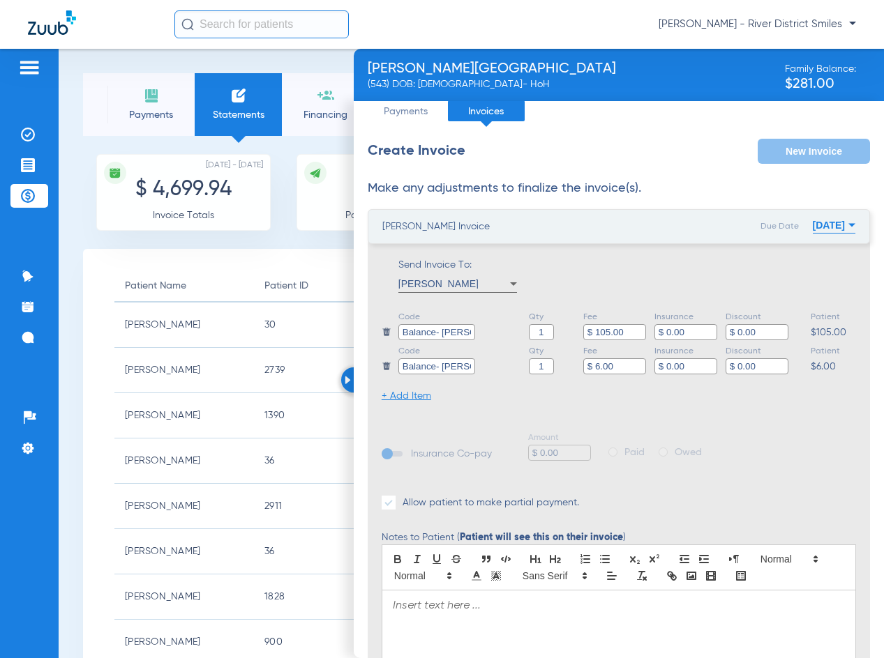
scroll to position [0, 0]
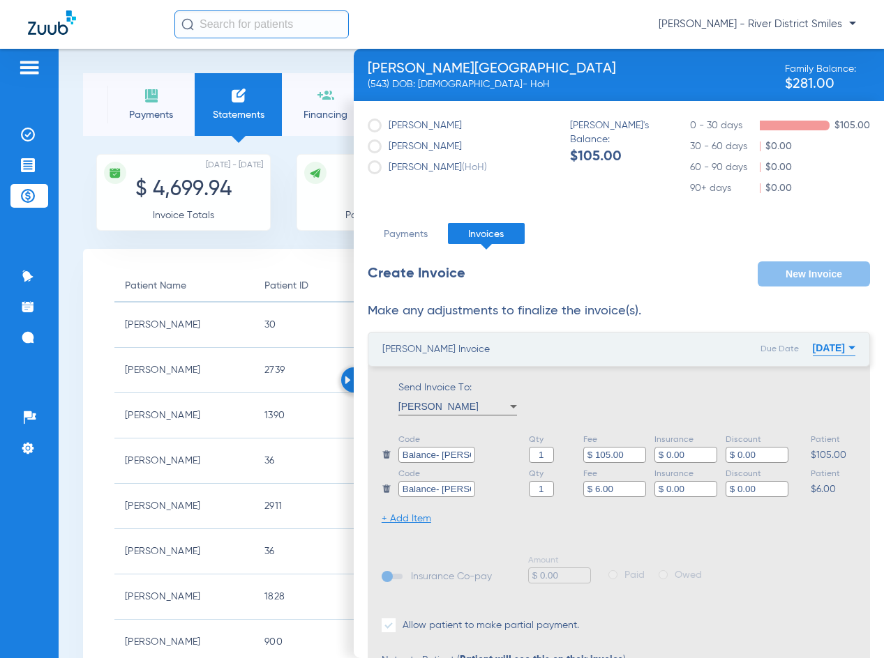
click at [818, 342] on button "[DATE]" at bounding box center [834, 348] width 43 height 28
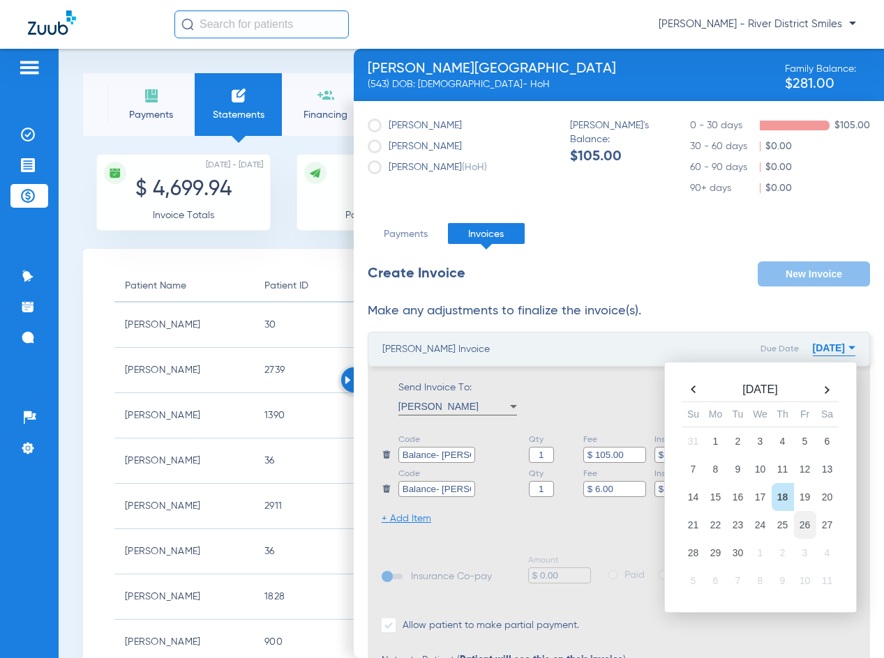
click at [794, 520] on td "26" at bounding box center [805, 525] width 22 height 28
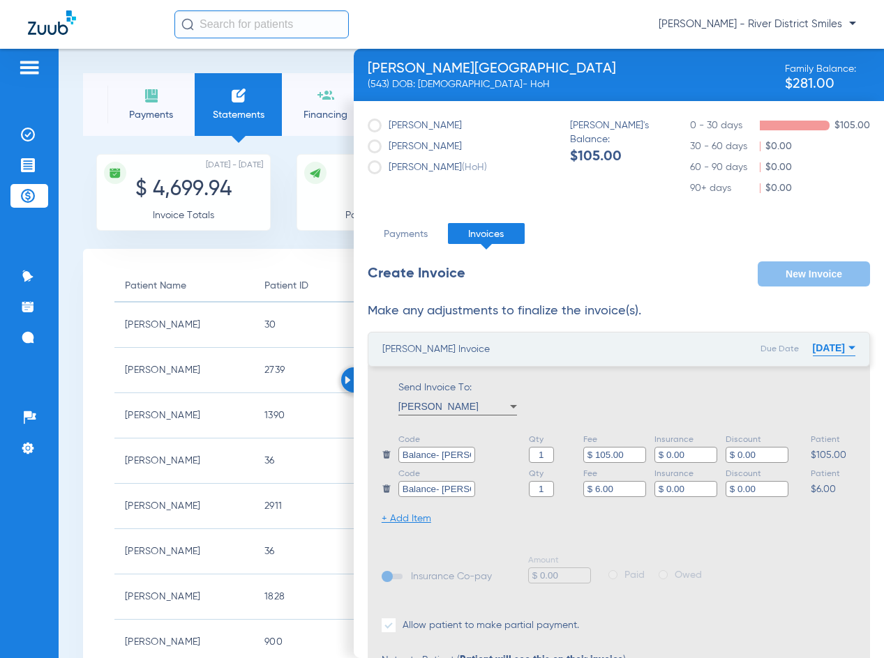
click at [813, 347] on button "[DATE]" at bounding box center [834, 348] width 43 height 28
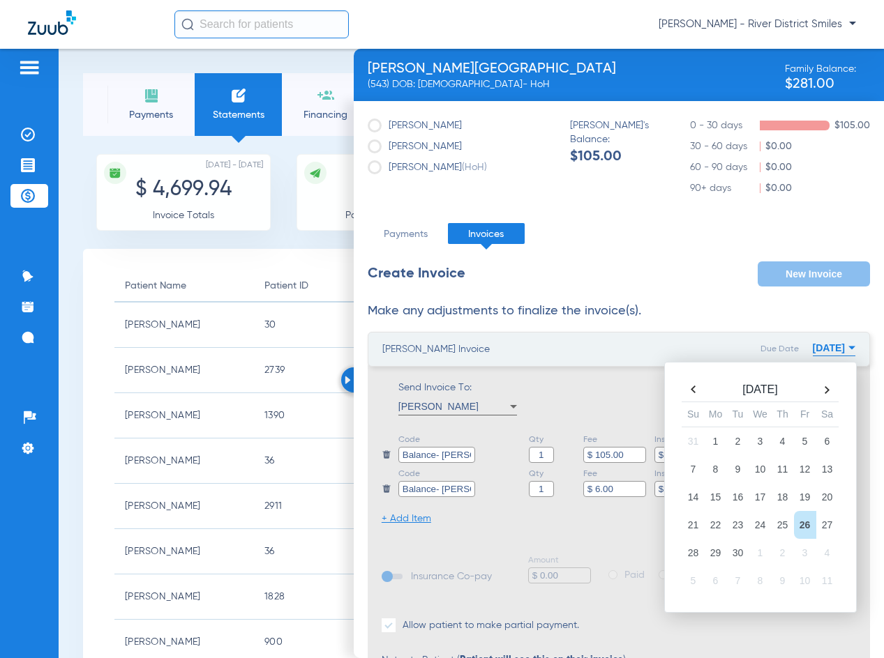
click at [682, 390] on th at bounding box center [693, 390] width 22 height 20
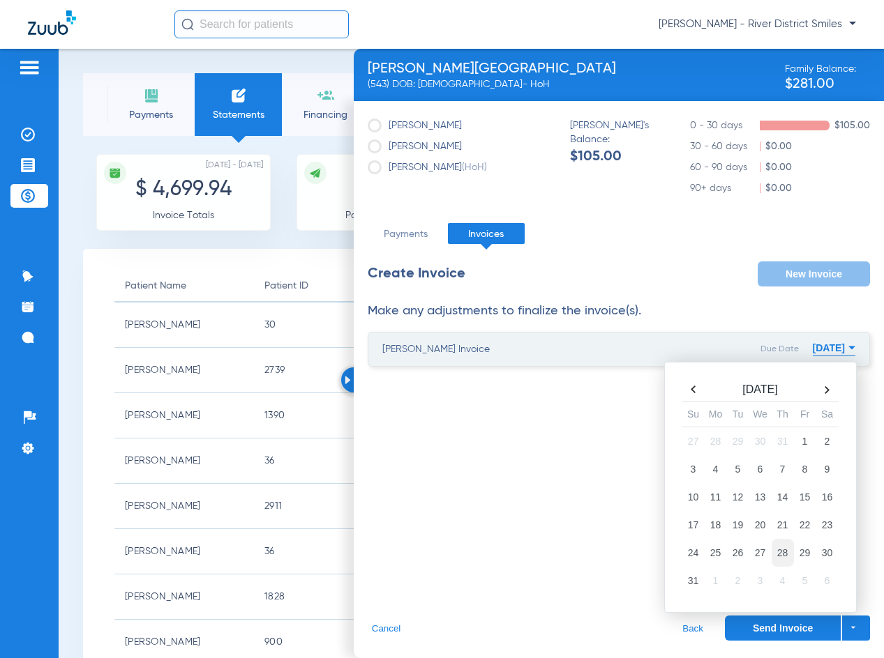
click at [785, 552] on td "28" at bounding box center [782, 553] width 22 height 28
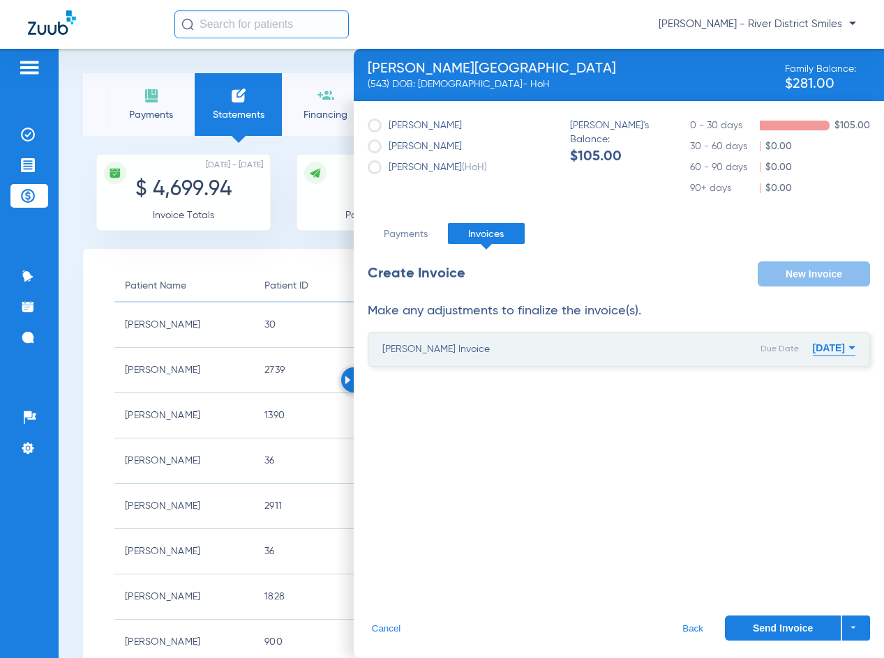
click at [760, 354] on div "Due Date [DATE] [DATE] Su Mo Tu We Th Fr Sa 27 28 29 30 31 1 2 3 4 5 6 7 8 9 10…" at bounding box center [807, 349] width 95 height 31
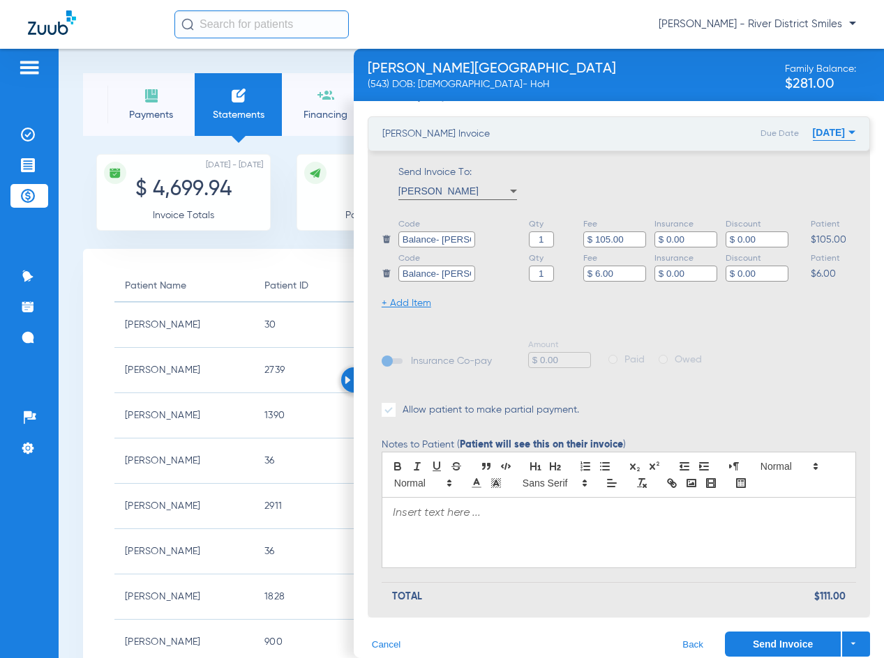
scroll to position [231, 0]
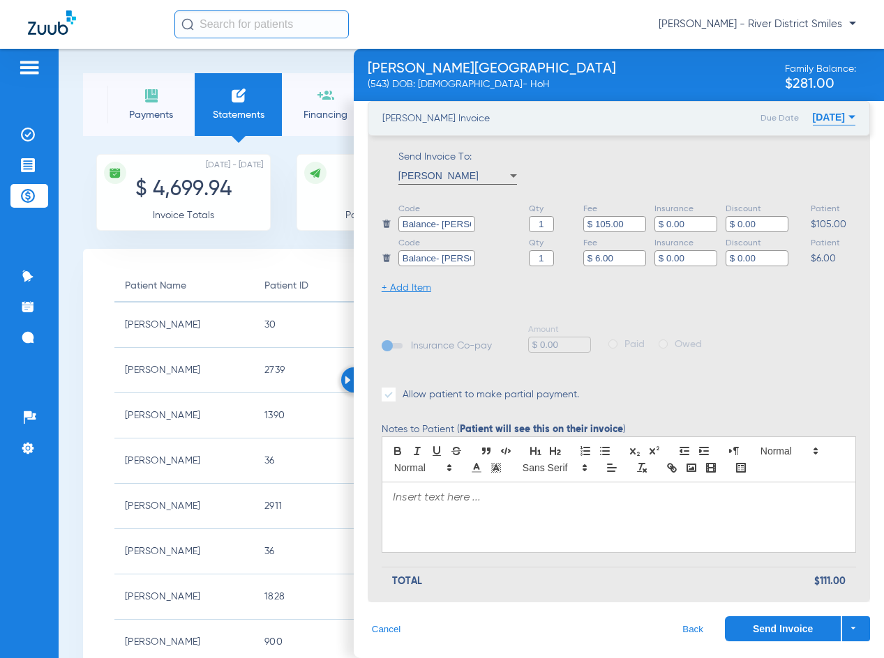
click at [746, 630] on button "Send Invoice" at bounding box center [783, 629] width 116 height 25
